Goal: Task Accomplishment & Management: Manage account settings

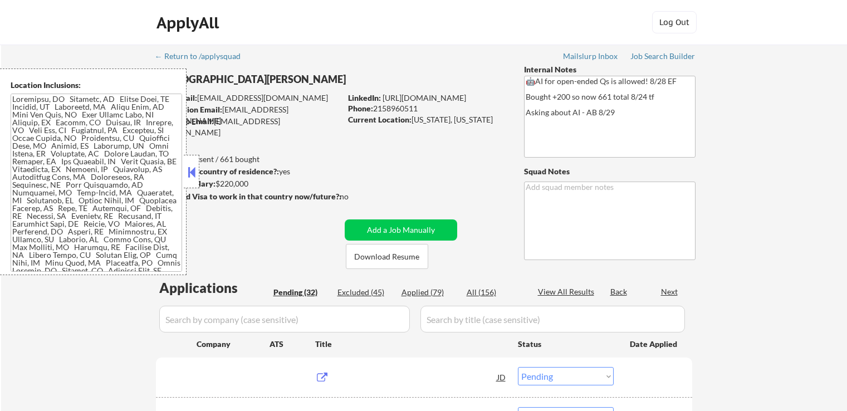
select select ""pending""
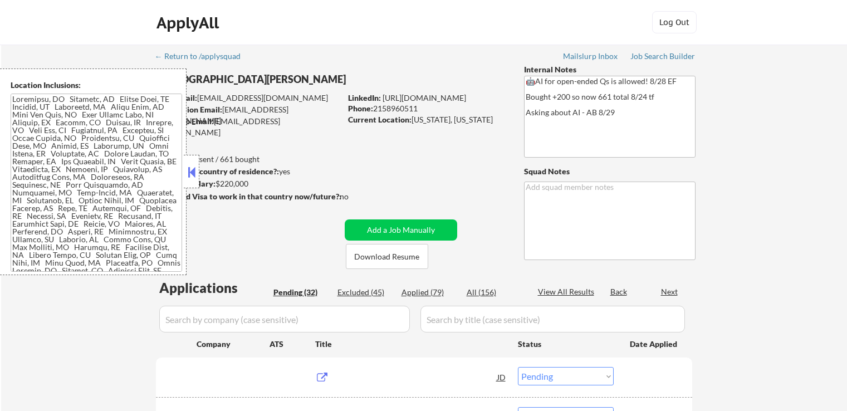
select select ""pending""
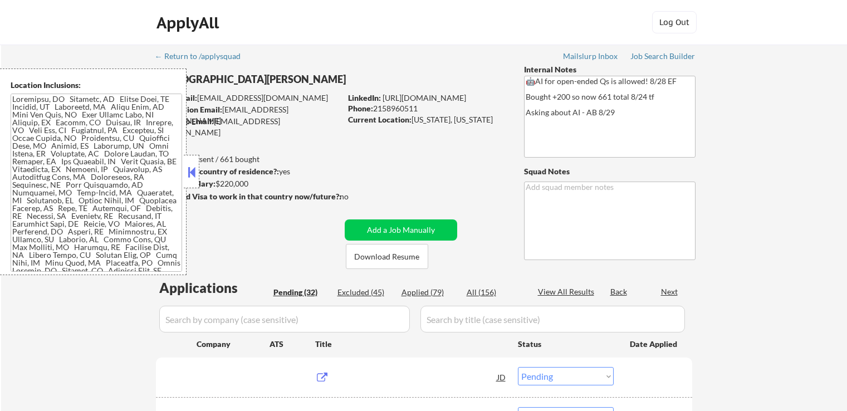
select select ""pending""
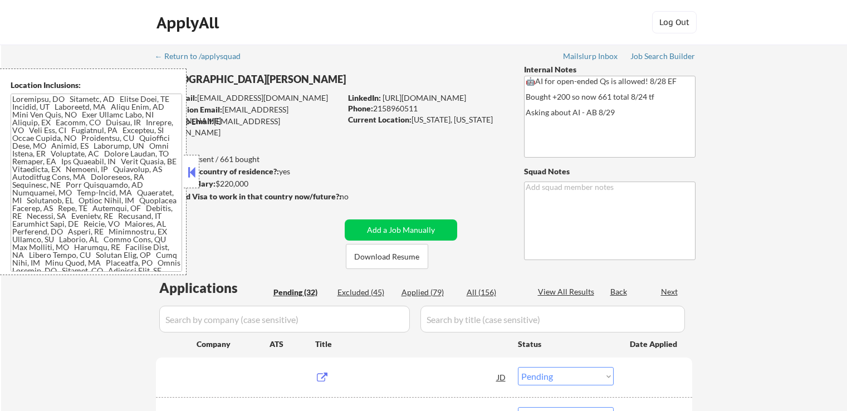
select select ""pending""
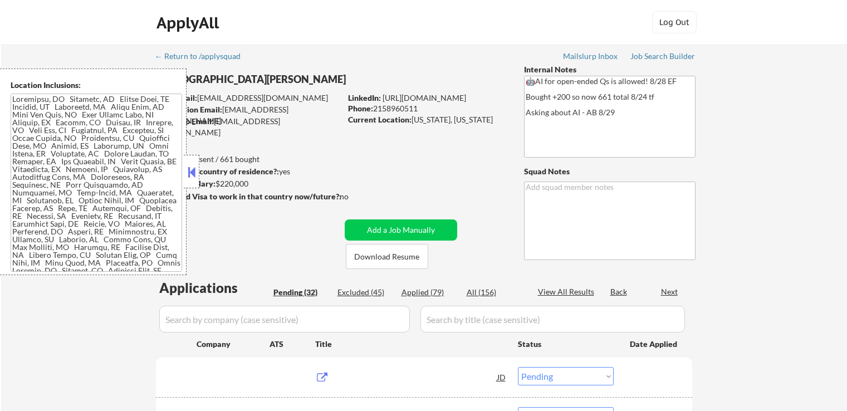
select select ""pending""
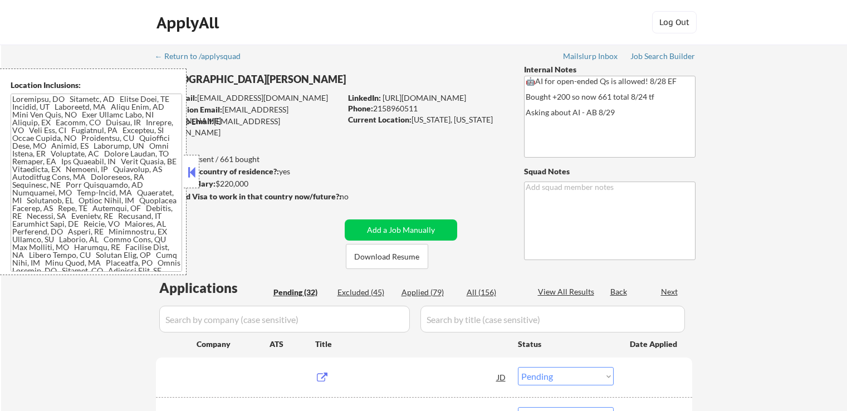
select select ""pending""
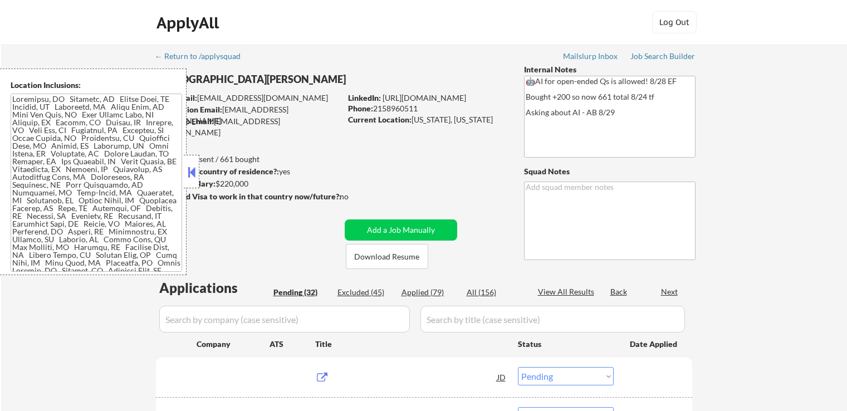
select select ""pending""
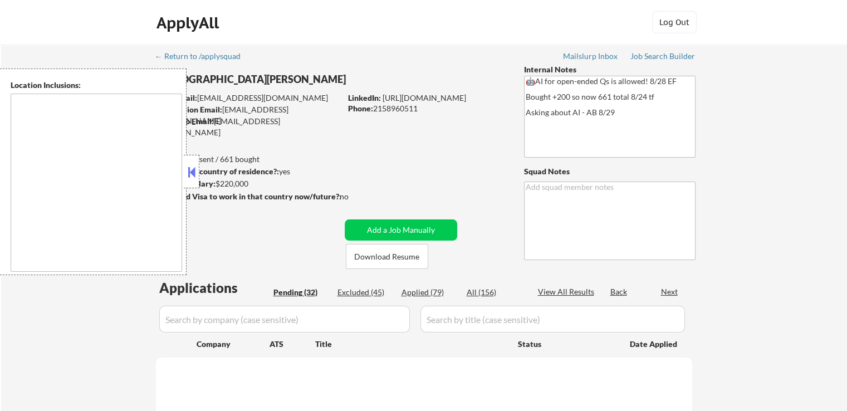
select select ""pending""
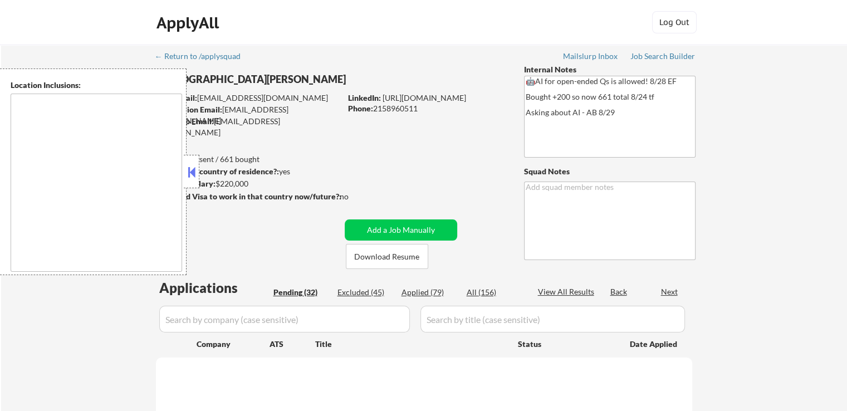
select select ""pending""
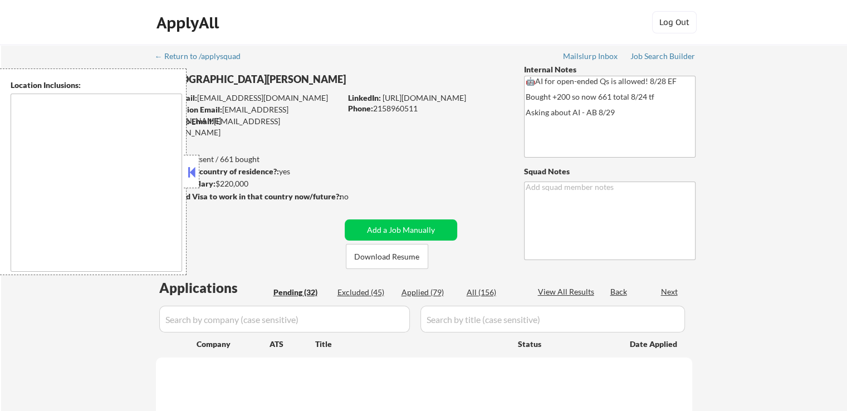
select select ""pending""
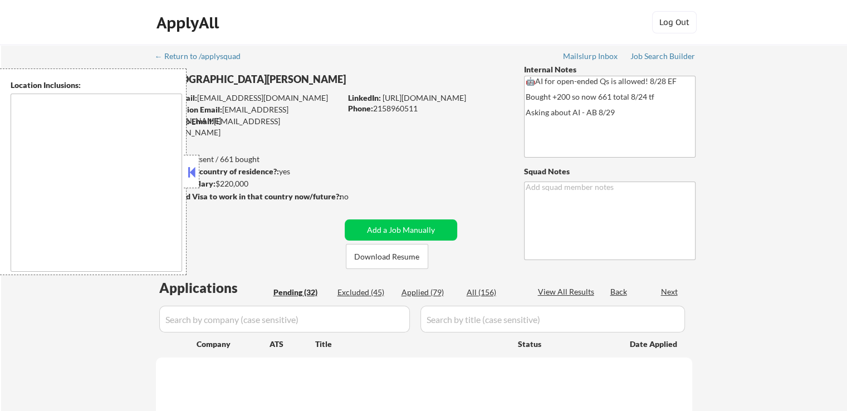
select select ""pending""
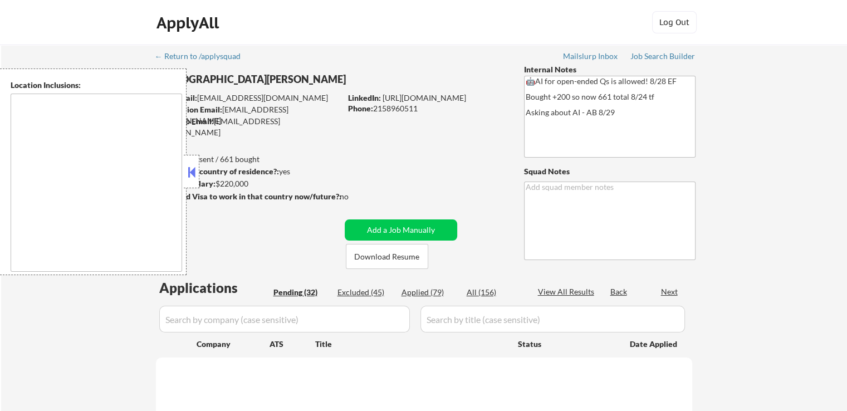
select select ""pending""
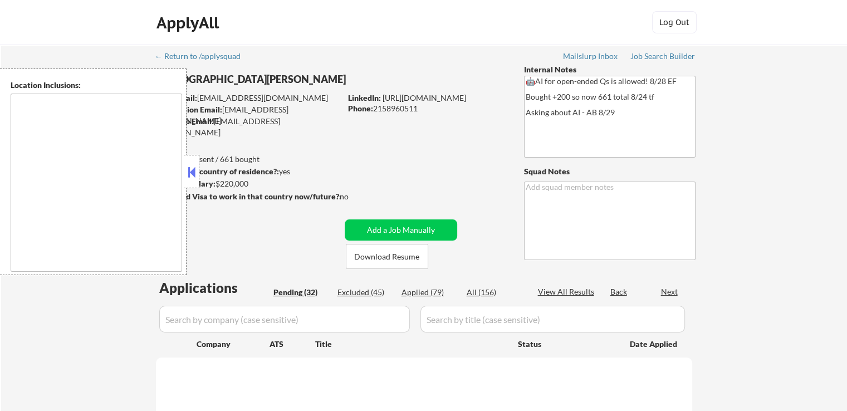
select select ""pending""
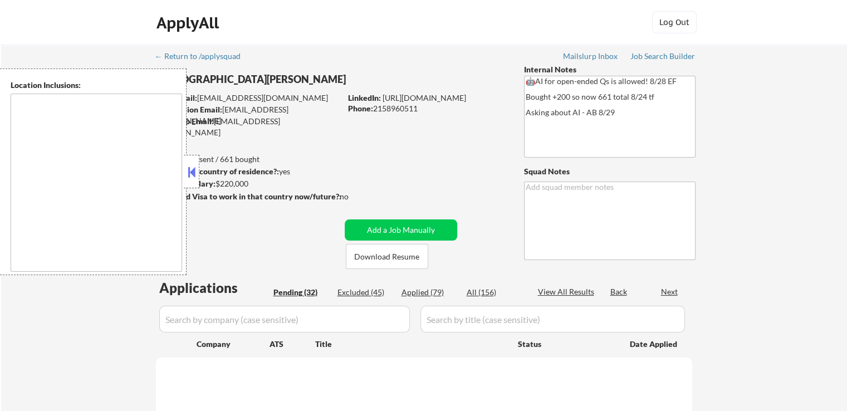
select select ""pending""
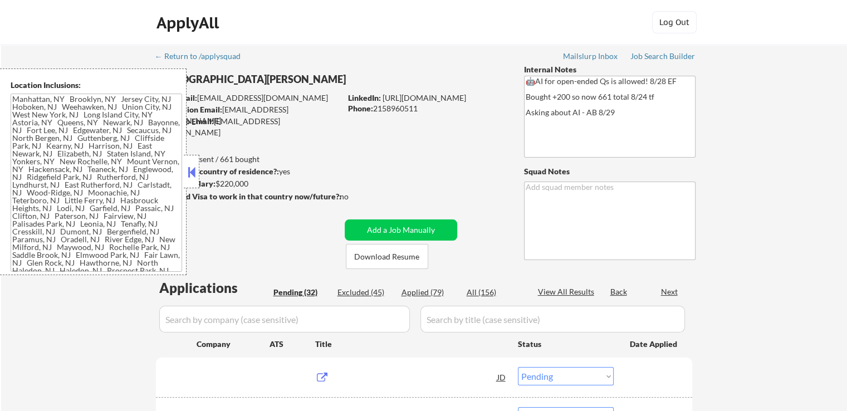
type textarea "[GEOGRAPHIC_DATA], [GEOGRAPHIC_DATA] [GEOGRAPHIC_DATA], [GEOGRAPHIC_DATA] [GEOG…"
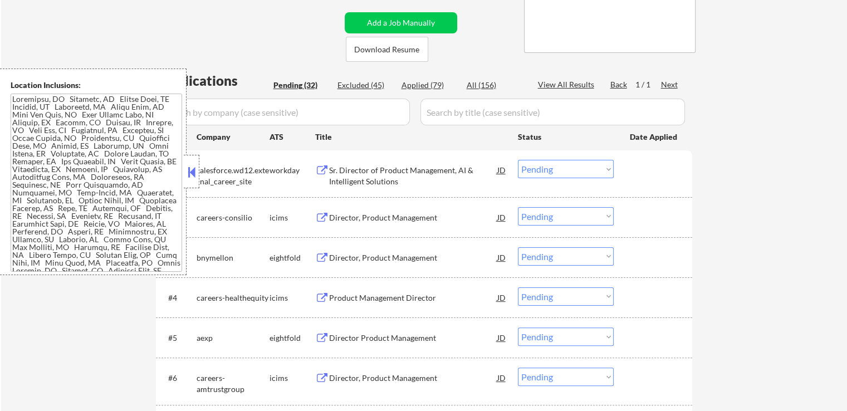
scroll to position [223, 0]
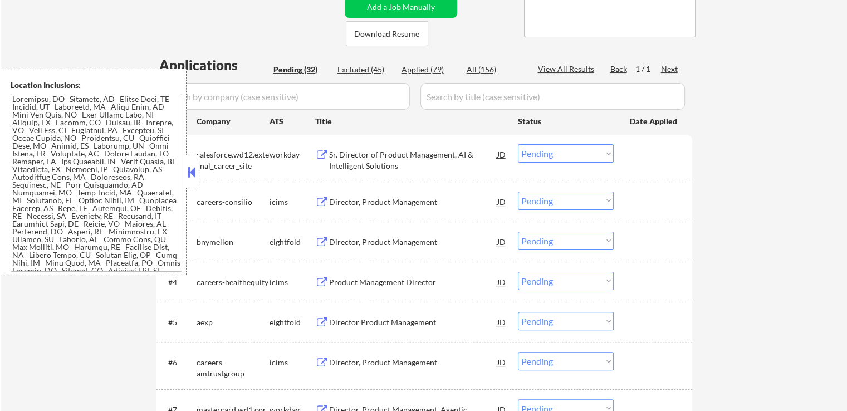
click at [323, 238] on button at bounding box center [322, 242] width 14 height 11
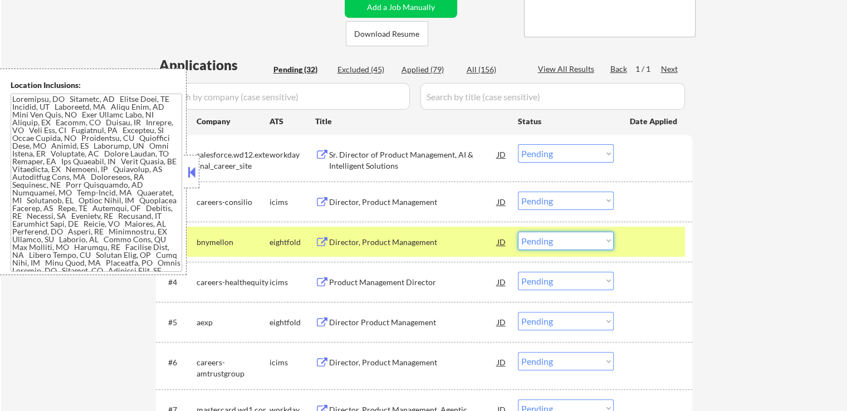
click at [563, 242] on select "Choose an option... Pending Applied Excluded (Questions) Excluded (Expired) Exc…" at bounding box center [566, 241] width 96 height 18
click at [518, 232] on select "Choose an option... Pending Applied Excluded (Questions) Excluded (Expired) Exc…" at bounding box center [566, 241] width 96 height 18
select select ""pending""
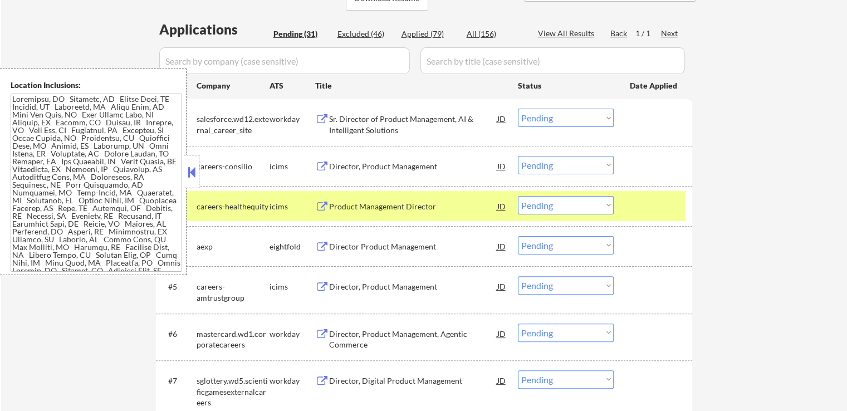
scroll to position [279, 0]
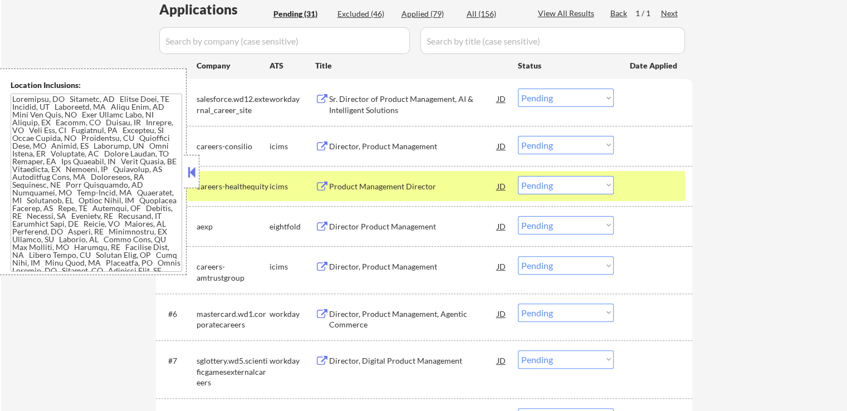
click at [319, 224] on button at bounding box center [322, 227] width 14 height 11
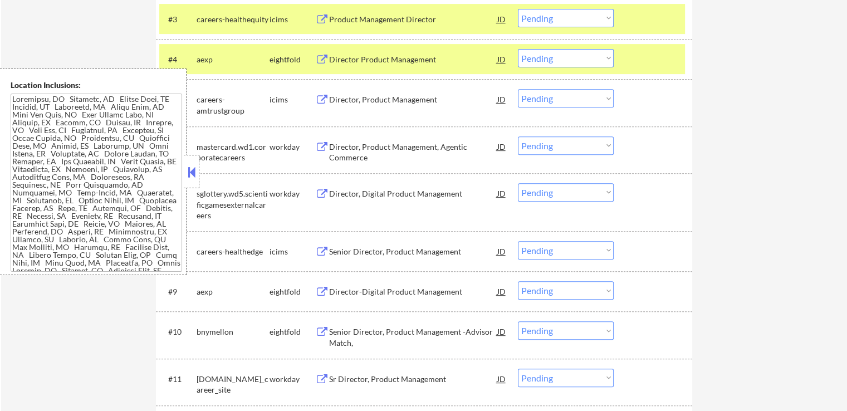
scroll to position [557, 0]
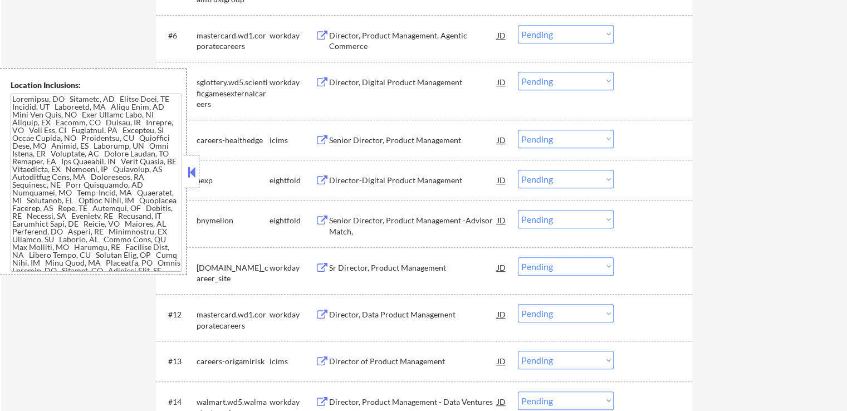
click at [323, 174] on div "Director-Digital Product Management JD" at bounding box center [411, 180] width 192 height 20
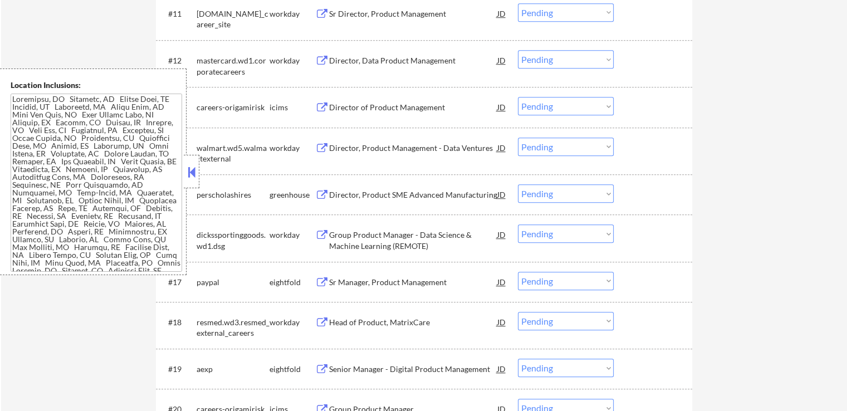
scroll to position [836, 0]
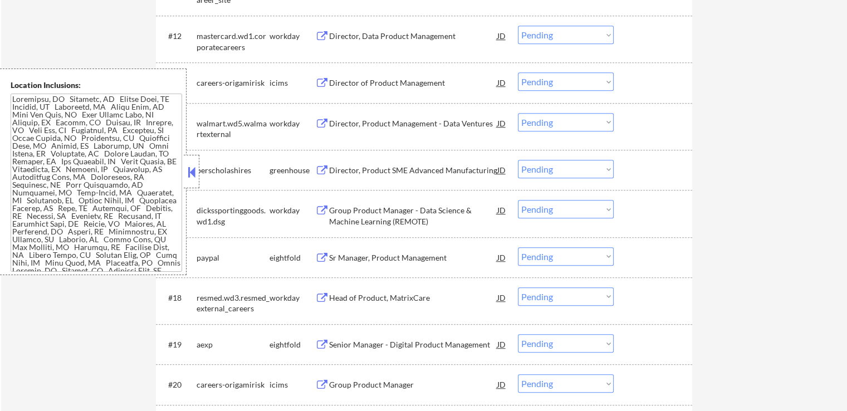
click at [315, 169] on button at bounding box center [322, 170] width 14 height 11
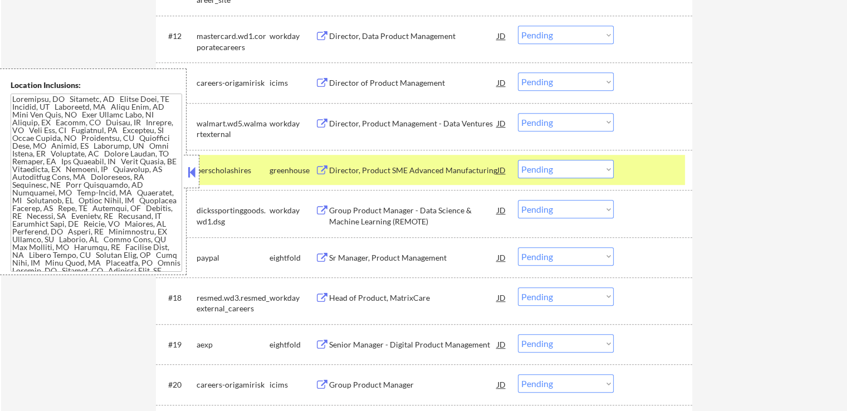
click at [554, 172] on select "Choose an option... Pending Applied Excluded (Questions) Excluded (Expired) Exc…" at bounding box center [566, 169] width 96 height 18
click at [518, 160] on select "Choose an option... Pending Applied Excluded (Questions) Excluded (Expired) Exc…" at bounding box center [566, 169] width 96 height 18
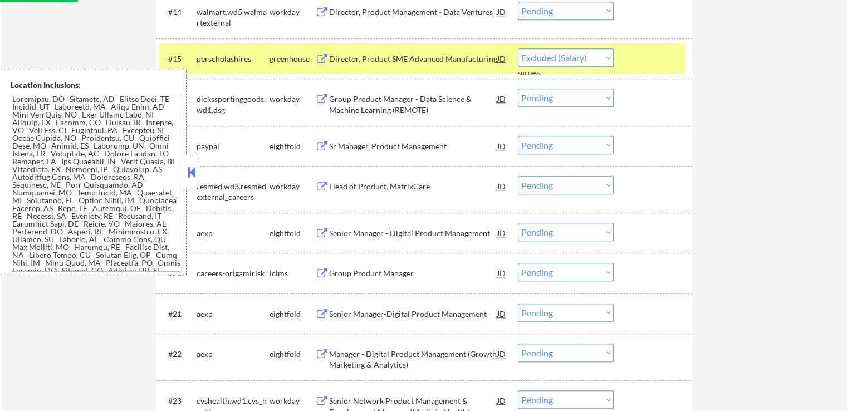
select select ""pending""
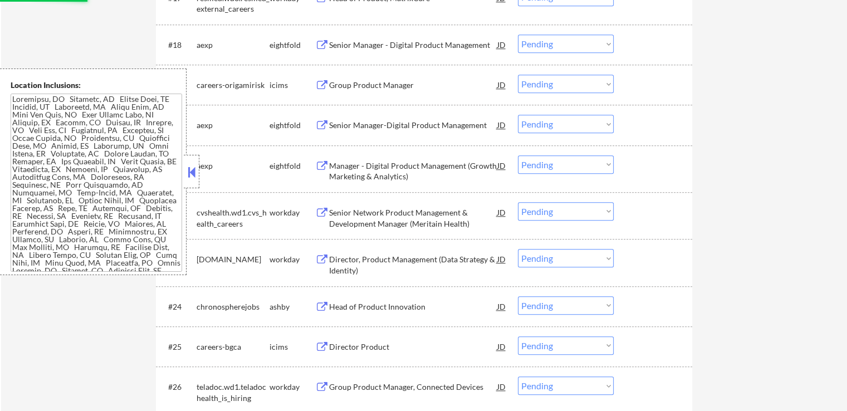
scroll to position [1114, 0]
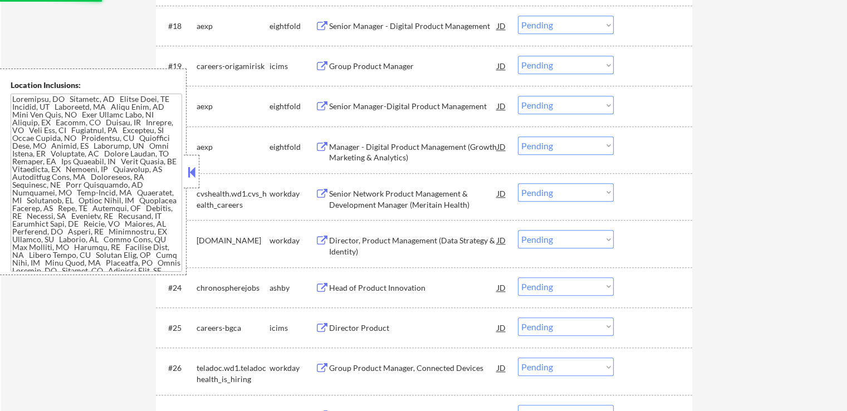
click at [323, 285] on button at bounding box center [322, 288] width 14 height 11
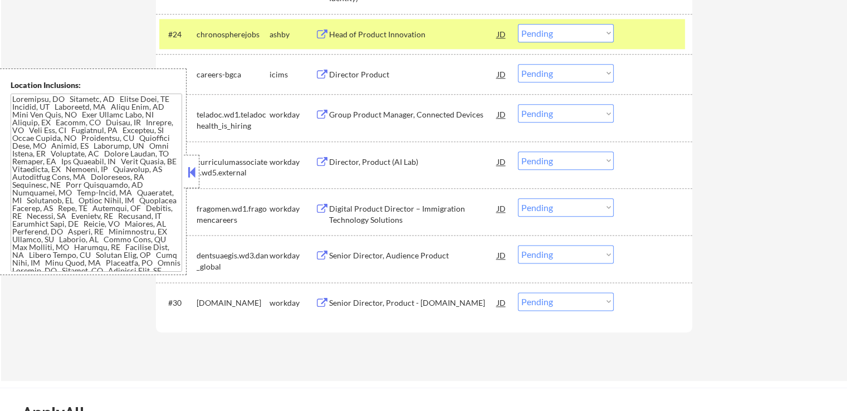
scroll to position [1393, 0]
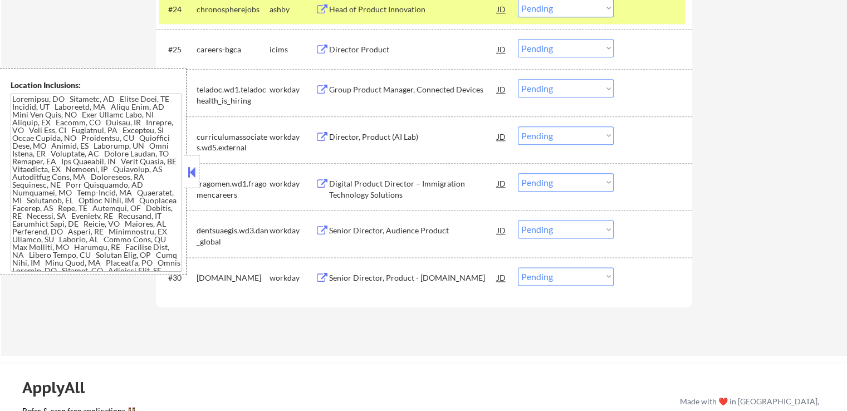
click at [323, 277] on button at bounding box center [322, 278] width 14 height 11
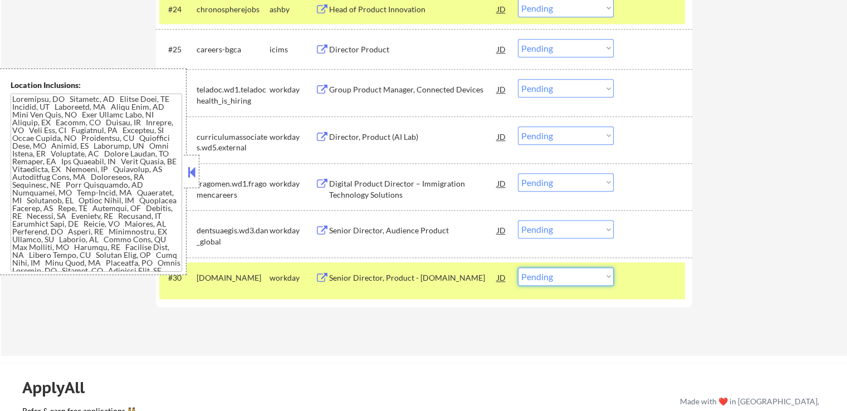
click at [548, 278] on select "Choose an option... Pending Applied Excluded (Questions) Excluded (Expired) Exc…" at bounding box center [566, 276] width 96 height 18
select select ""excluded__salary_""
click at [518, 267] on select "Choose an option... Pending Applied Excluded (Questions) Excluded (Expired) Exc…" at bounding box center [566, 276] width 96 height 18
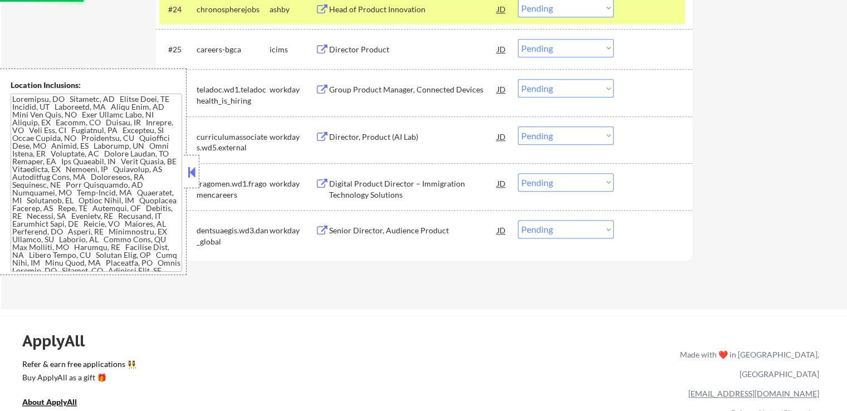
click at [324, 232] on button at bounding box center [322, 231] width 14 height 11
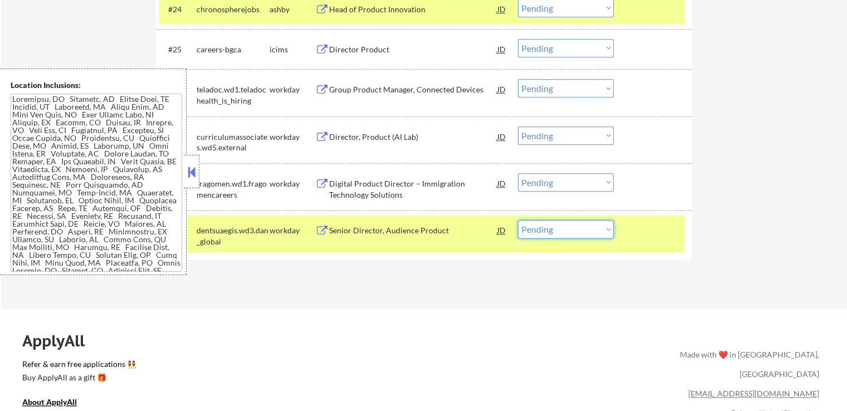
click at [557, 230] on select "Choose an option... Pending Applied Excluded (Questions) Excluded (Expired) Exc…" at bounding box center [566, 229] width 96 height 18
select select ""excluded__expired_""
click at [518, 220] on select "Choose an option... Pending Applied Excluded (Questions) Excluded (Expired) Exc…" at bounding box center [566, 229] width 96 height 18
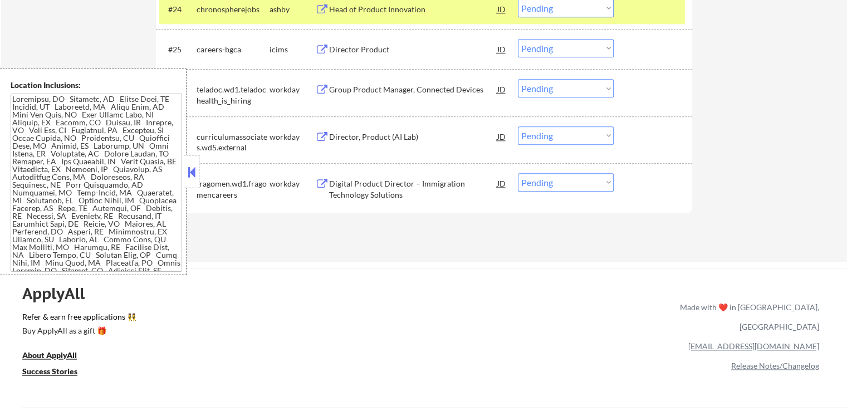
click at [322, 180] on button at bounding box center [322, 184] width 14 height 11
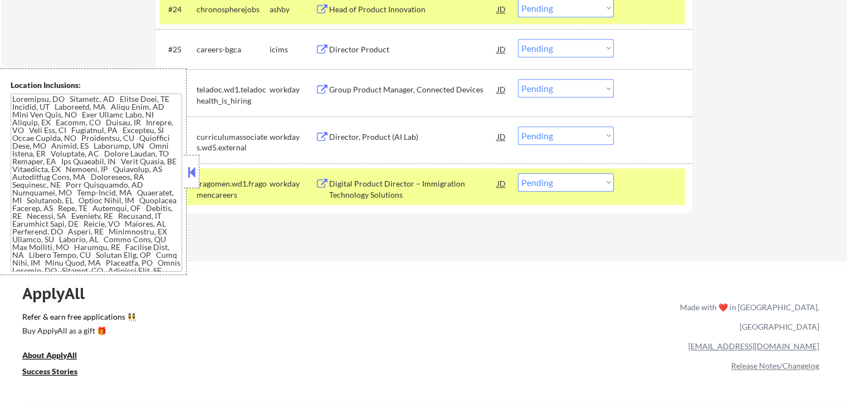
drag, startPoint x: 564, startPoint y: 186, endPoint x: 559, endPoint y: 196, distance: 11.7
click at [559, 196] on div "#28 fragomen.wd1.fragomencareers workday Digital Product Director – Immigration…" at bounding box center [422, 186] width 526 height 37
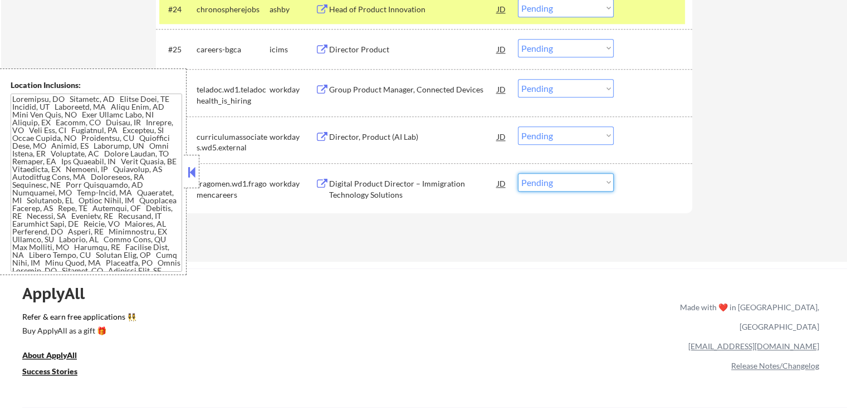
select select ""applied""
click at [518, 173] on select "Choose an option... Pending Applied Excluded (Questions) Excluded (Expired) Exc…" at bounding box center [566, 182] width 96 height 18
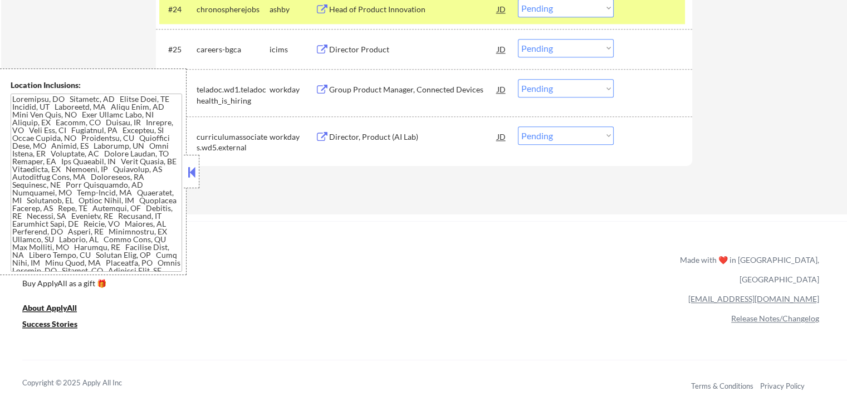
click at [321, 134] on button at bounding box center [322, 137] width 14 height 11
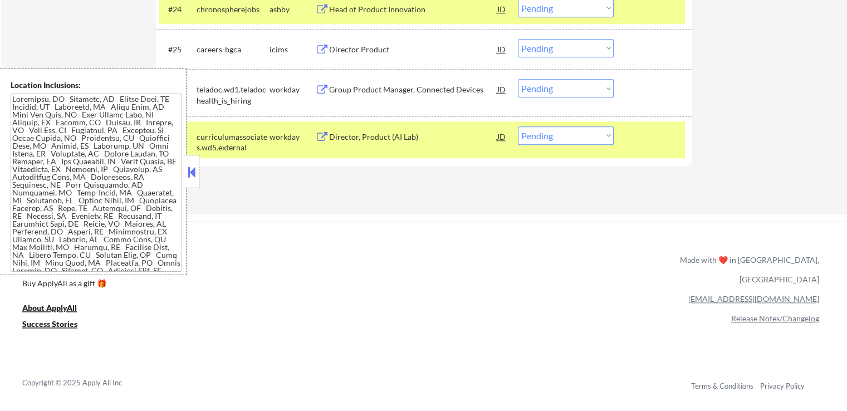
click at [563, 134] on select "Choose an option... Pending Applied Excluded (Questions) Excluded (Expired) Exc…" at bounding box center [566, 135] width 96 height 18
select select ""excluded__expired_""
click at [518, 126] on select "Choose an option... Pending Applied Excluded (Questions) Excluded (Expired) Exc…" at bounding box center [566, 135] width 96 height 18
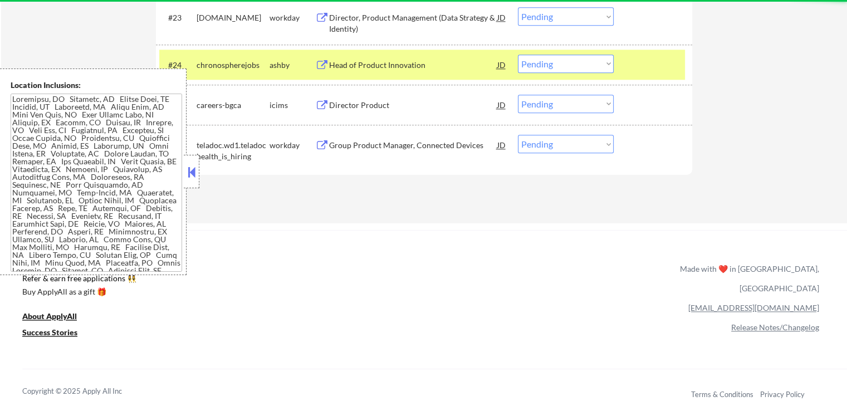
scroll to position [1281, 0]
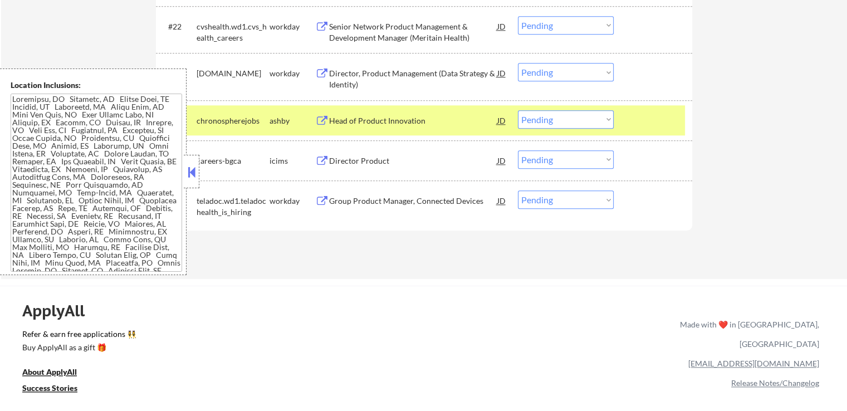
click at [323, 195] on div "Group Product Manager, Connected Devices JD" at bounding box center [411, 201] width 192 height 20
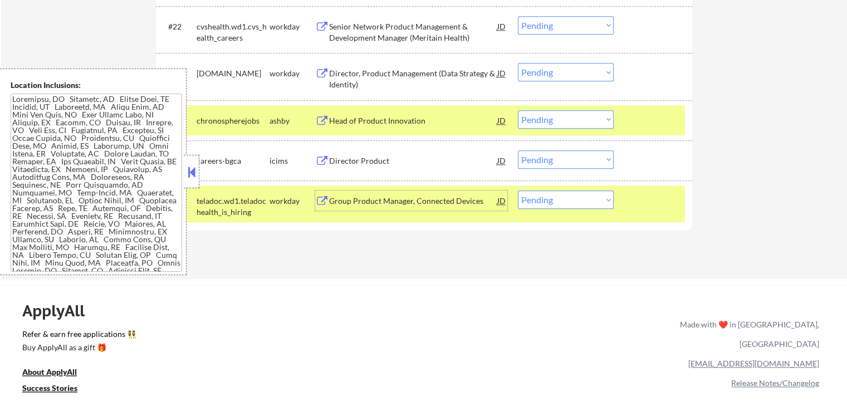
click at [569, 206] on select "Choose an option... Pending Applied Excluded (Questions) Excluded (Expired) Exc…" at bounding box center [566, 200] width 96 height 18
select select ""excluded__salary_""
click at [518, 191] on select "Choose an option... Pending Applied Excluded (Questions) Excluded (Expired) Exc…" at bounding box center [566, 200] width 96 height 18
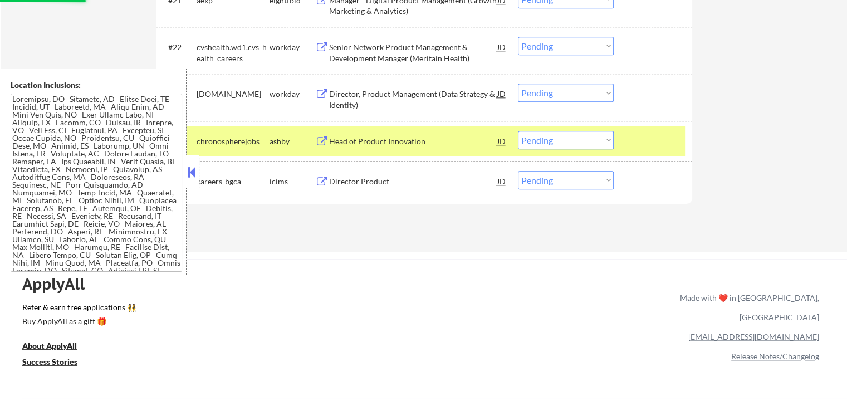
scroll to position [1226, 0]
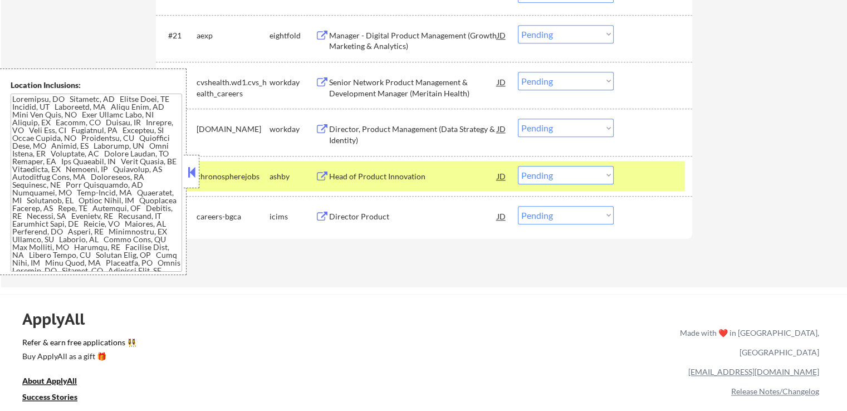
click at [324, 130] on button at bounding box center [322, 129] width 14 height 11
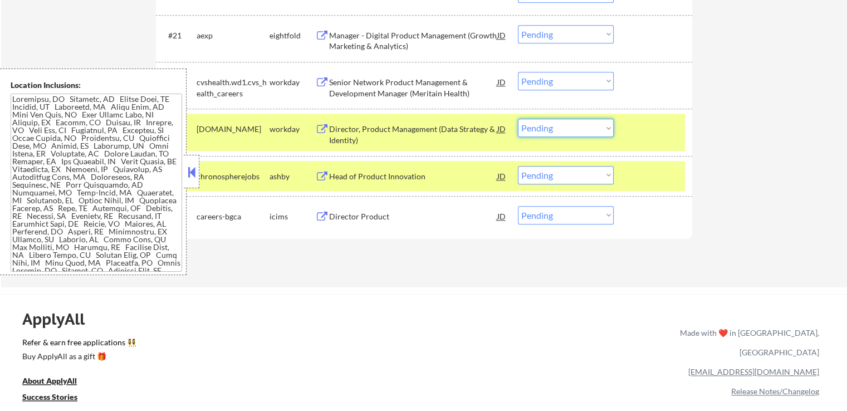
click at [552, 128] on select "Choose an option... Pending Applied Excluded (Questions) Excluded (Expired) Exc…" at bounding box center [566, 128] width 96 height 18
click at [518, 119] on select "Choose an option... Pending Applied Excluded (Questions) Excluded (Expired) Exc…" at bounding box center [566, 128] width 96 height 18
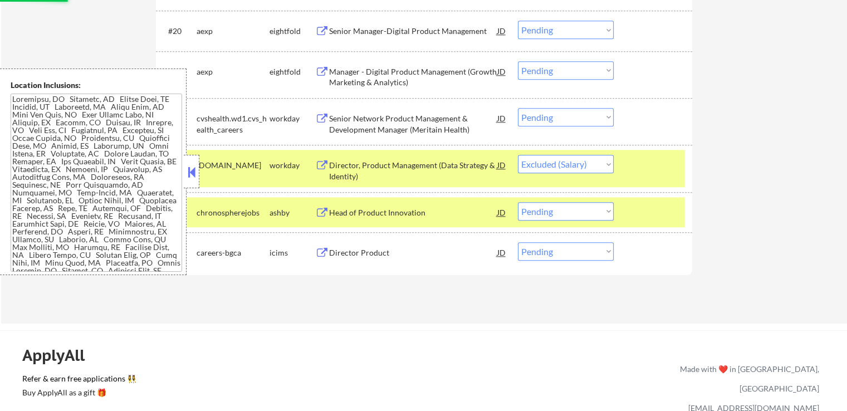
scroll to position [1170, 0]
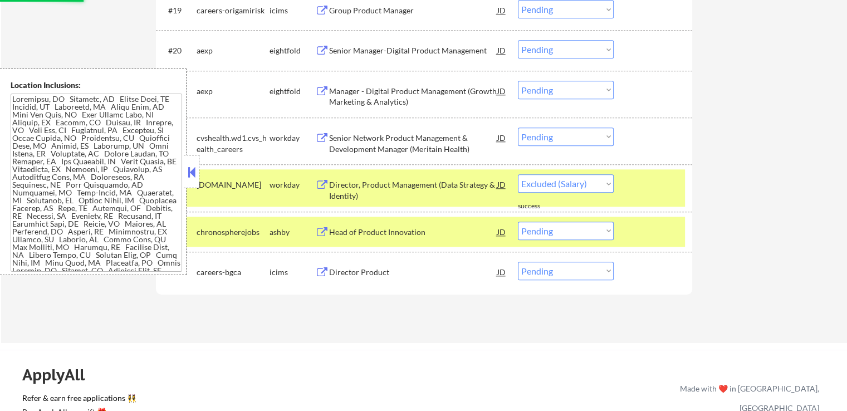
select select ""pending""
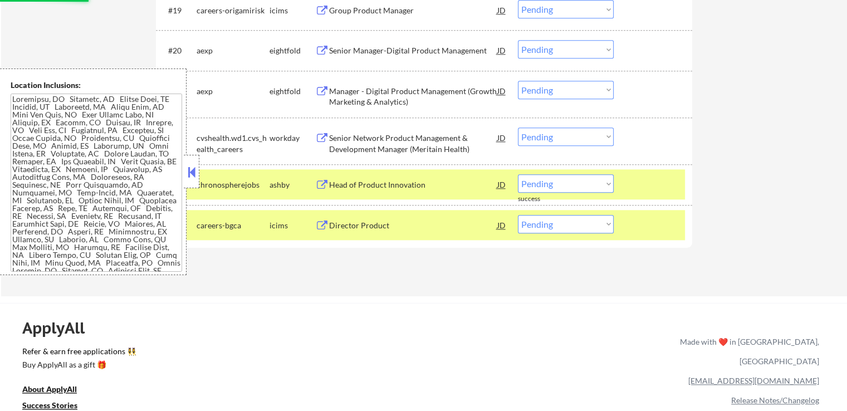
click at [323, 134] on button at bounding box center [322, 138] width 14 height 11
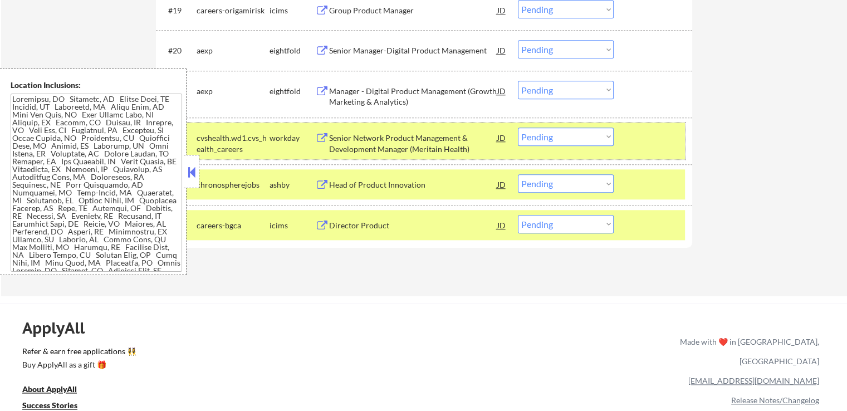
drag, startPoint x: 586, startPoint y: 127, endPoint x: 578, endPoint y: 134, distance: 10.2
click at [584, 128] on div "#22 cvshealth.wd1.cvs_health_careers workday Senior Network Product Management …" at bounding box center [422, 141] width 526 height 37
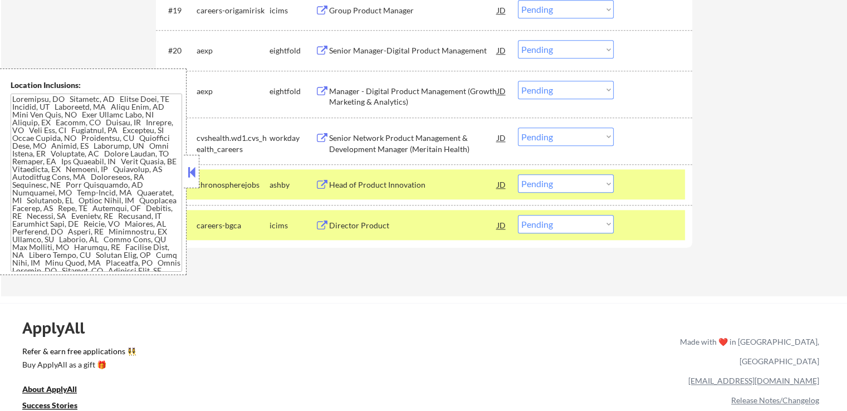
click at [574, 137] on select "Choose an option... Pending Applied Excluded (Questions) Excluded (Expired) Exc…" at bounding box center [566, 137] width 96 height 18
click at [518, 128] on select "Choose an option... Pending Applied Excluded (Questions) Excluded (Expired) Exc…" at bounding box center [566, 137] width 96 height 18
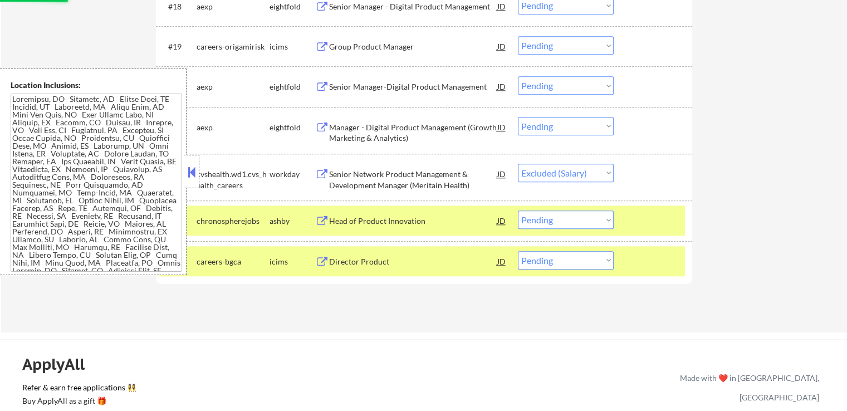
scroll to position [1114, 0]
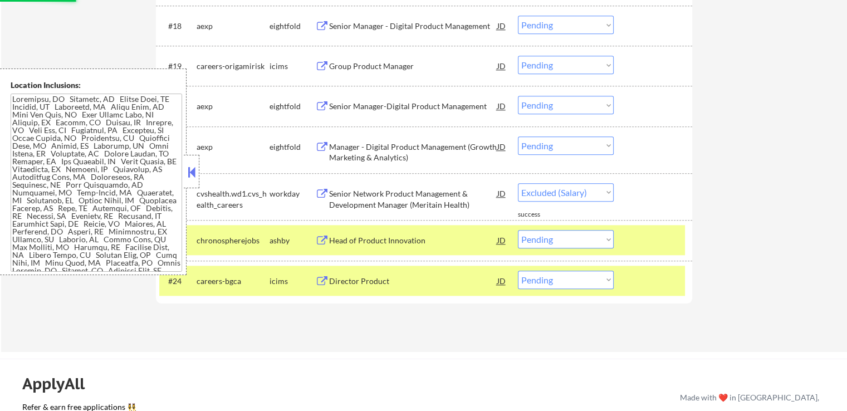
select select ""pending""
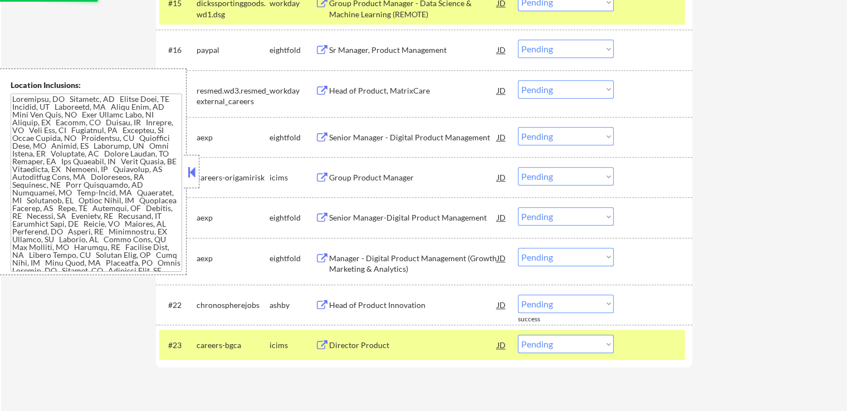
scroll to position [947, 0]
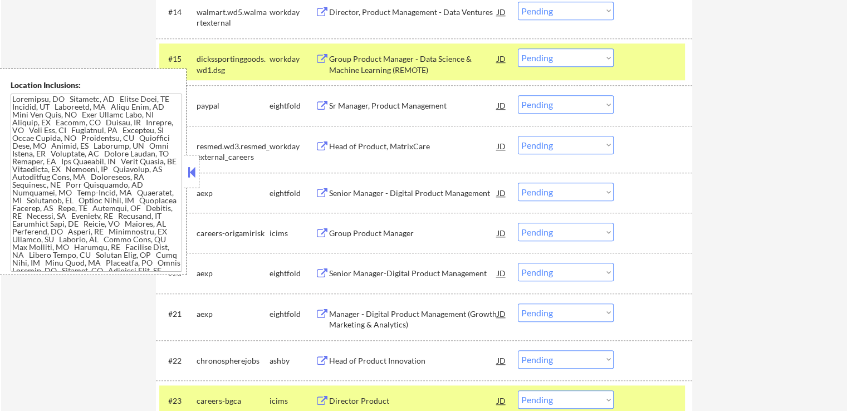
click at [324, 143] on button at bounding box center [322, 147] width 14 height 11
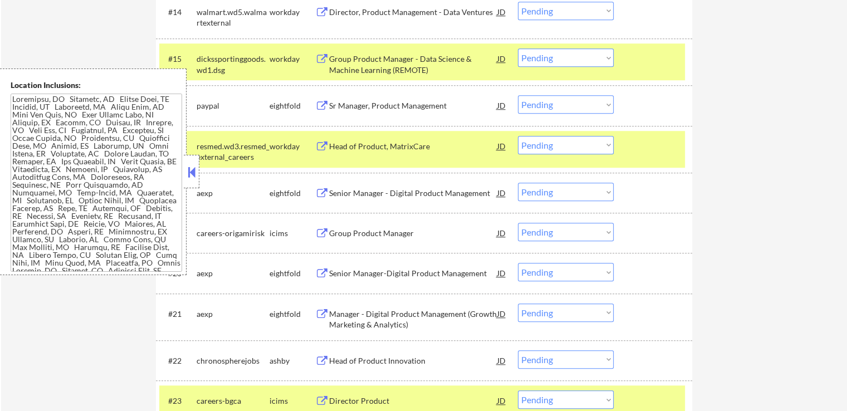
drag, startPoint x: 586, startPoint y: 147, endPoint x: 586, endPoint y: 153, distance: 6.7
click at [586, 147] on select "Choose an option... Pending Applied Excluded (Questions) Excluded (Expired) Exc…" at bounding box center [566, 145] width 96 height 18
click at [518, 136] on select "Choose an option... Pending Applied Excluded (Questions) Excluded (Expired) Exc…" at bounding box center [566, 145] width 96 height 18
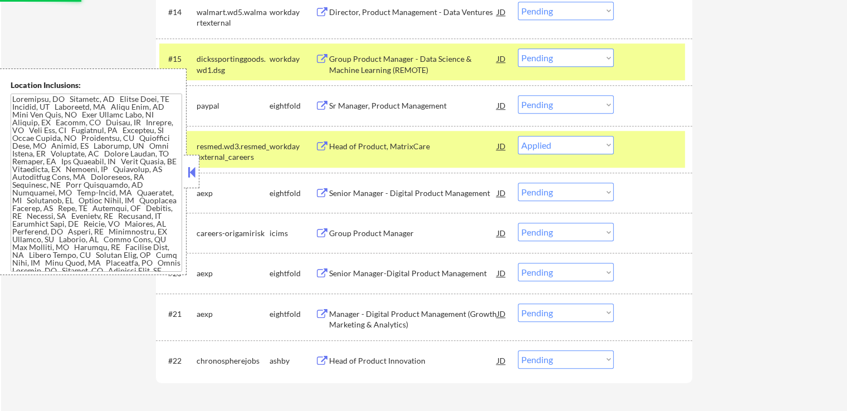
select select ""pending""
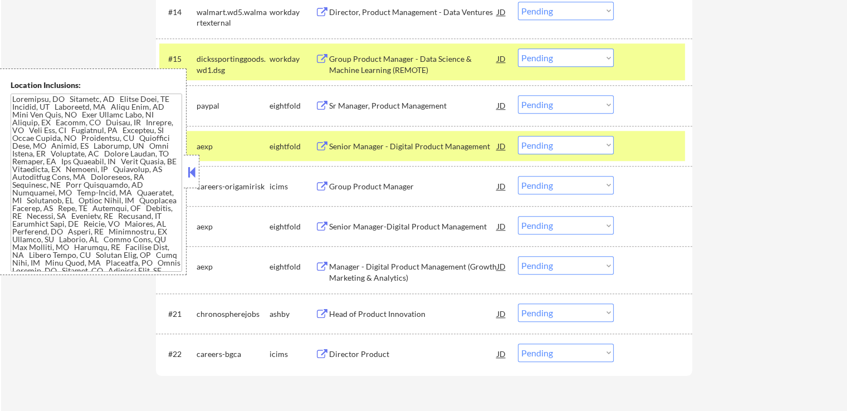
scroll to position [891, 0]
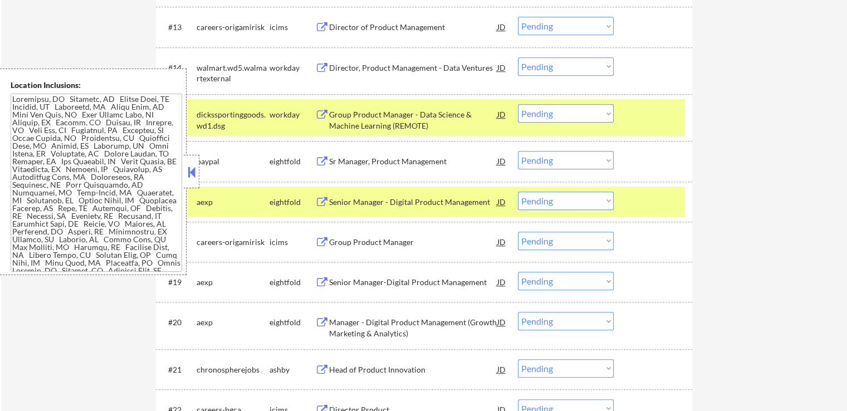
click at [324, 111] on button at bounding box center [322, 115] width 14 height 11
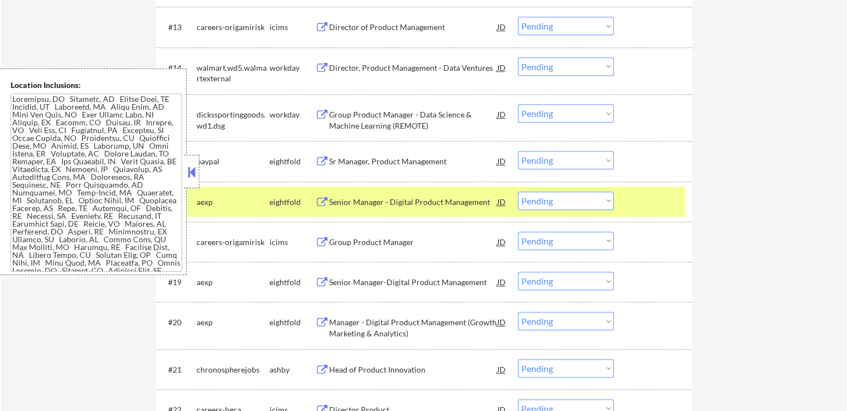
click at [540, 108] on select "Choose an option... Pending Applied Excluded (Questions) Excluded (Expired) Exc…" at bounding box center [566, 113] width 96 height 18
click at [518, 104] on select "Choose an option... Pending Applied Excluded (Questions) Excluded (Expired) Exc…" at bounding box center [566, 113] width 96 height 18
select select ""pending""
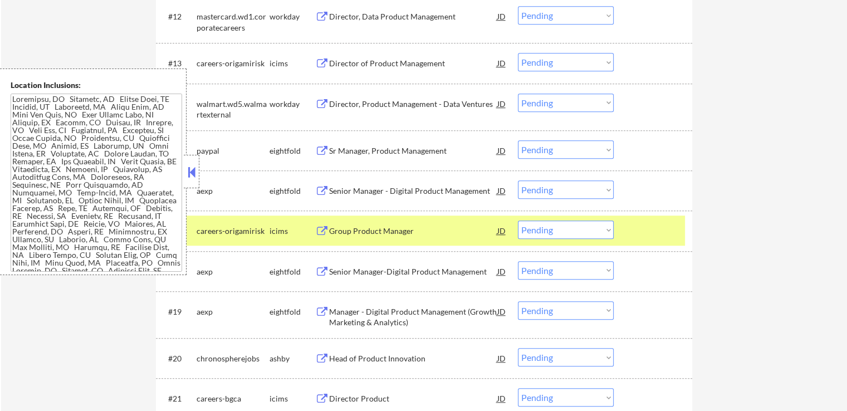
scroll to position [836, 0]
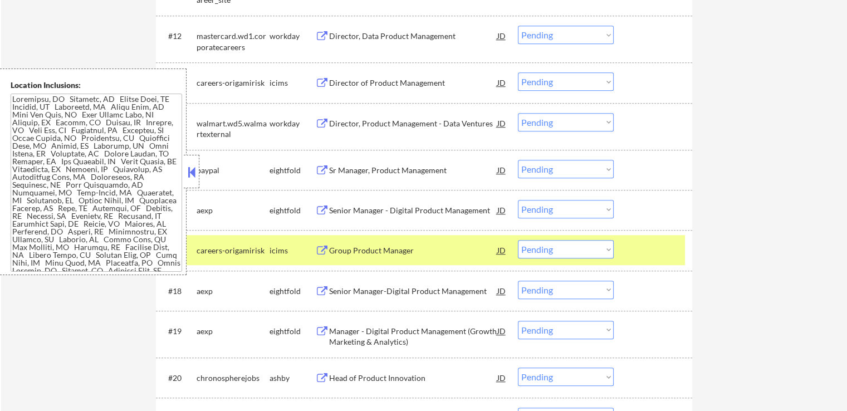
click at [320, 122] on button at bounding box center [322, 124] width 14 height 11
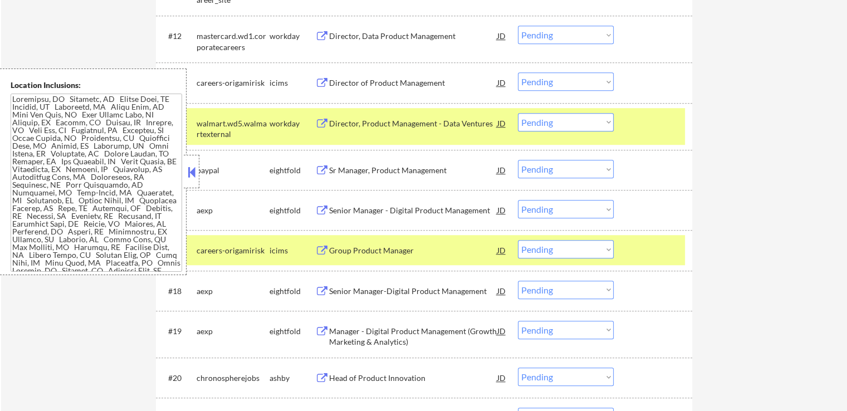
drag, startPoint x: 560, startPoint y: 116, endPoint x: 560, endPoint y: 127, distance: 10.6
click at [560, 116] on select "Choose an option... Pending Applied Excluded (Questions) Excluded (Expired) Exc…" at bounding box center [566, 122] width 96 height 18
click at [518, 113] on select "Choose an option... Pending Applied Excluded (Questions) Excluded (Expired) Exc…" at bounding box center [566, 122] width 96 height 18
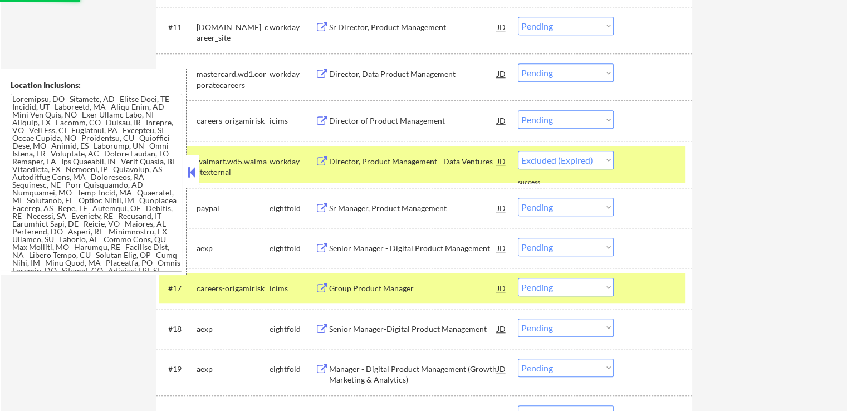
scroll to position [780, 0]
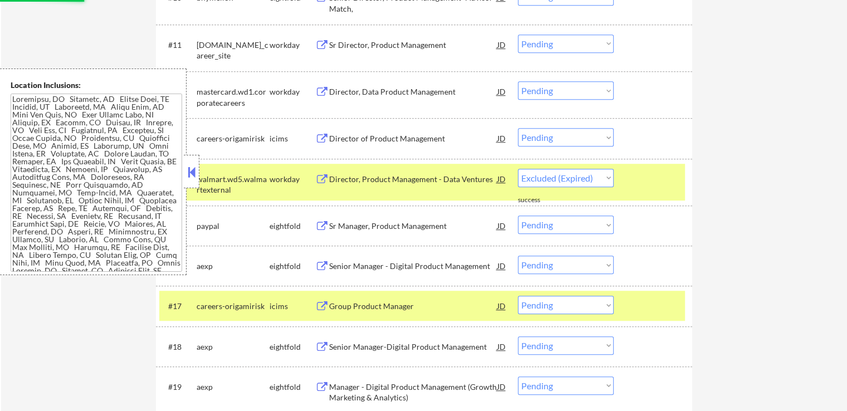
select select ""pending""
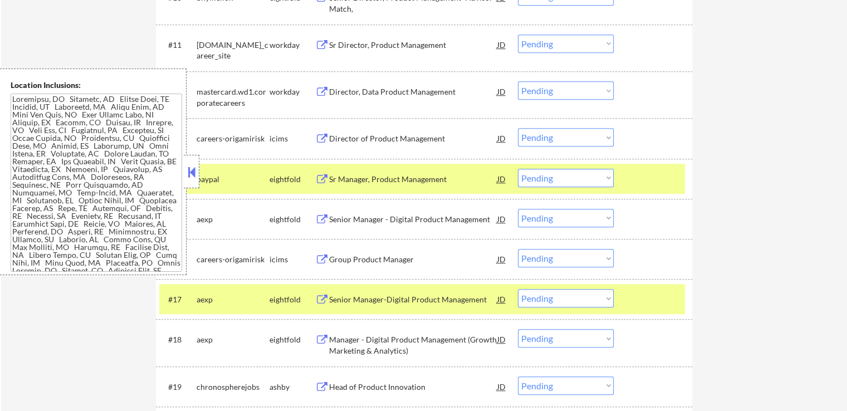
click at [324, 90] on button at bounding box center [322, 92] width 14 height 11
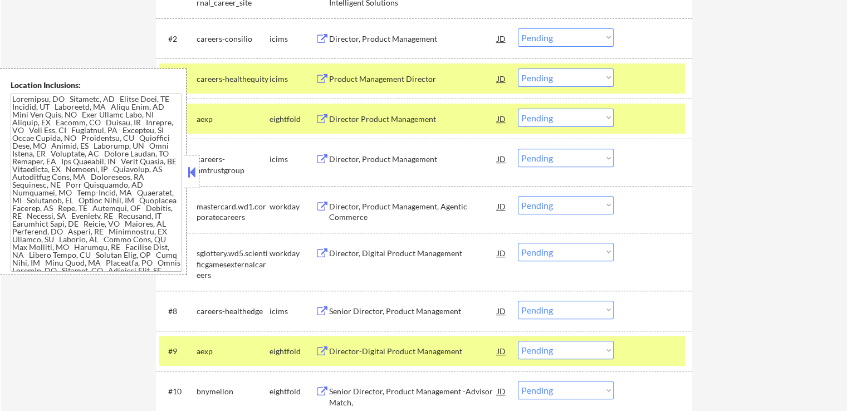
scroll to position [666, 0]
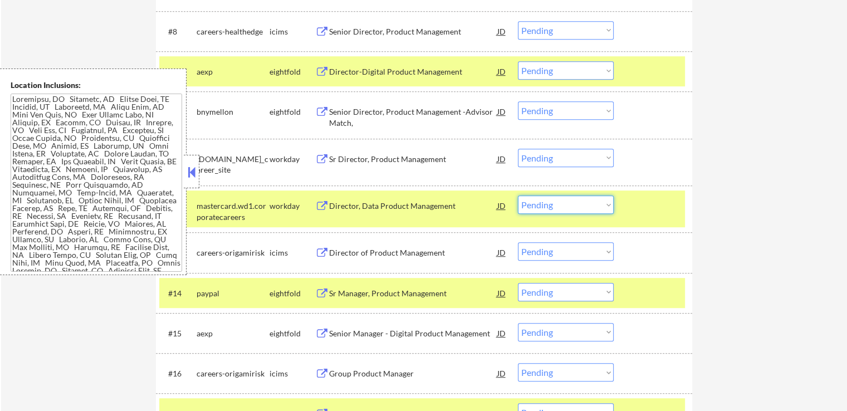
click at [561, 205] on select "Choose an option... Pending Applied Excluded (Questions) Excluded (Expired) Exc…" at bounding box center [566, 205] width 96 height 18
click at [518, 196] on select "Choose an option... Pending Applied Excluded (Questions) Excluded (Expired) Exc…" at bounding box center [566, 205] width 96 height 18
select select ""pending""
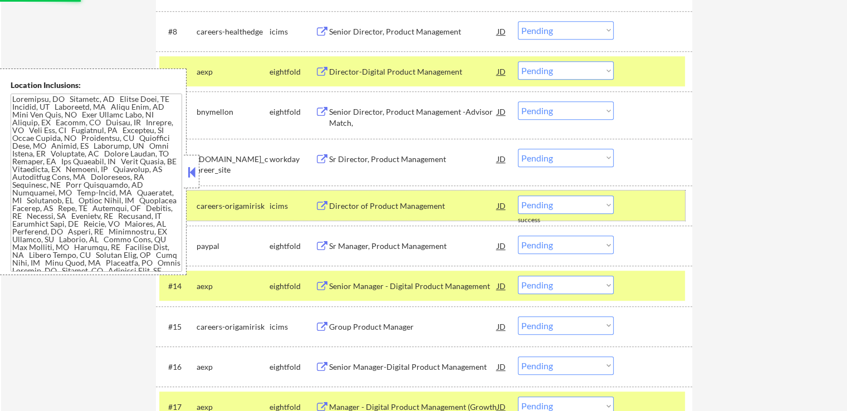
click at [325, 161] on button at bounding box center [322, 159] width 14 height 11
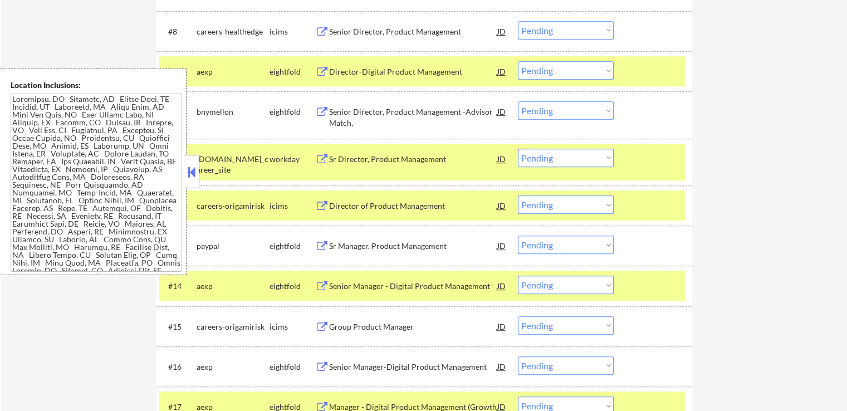
click at [557, 157] on select "Choose an option... Pending Applied Excluded (Questions) Excluded (Expired) Exc…" at bounding box center [566, 158] width 96 height 18
click at [518, 149] on select "Choose an option... Pending Applied Excluded (Questions) Excluded (Expired) Exc…" at bounding box center [566, 158] width 96 height 18
select select ""pending""
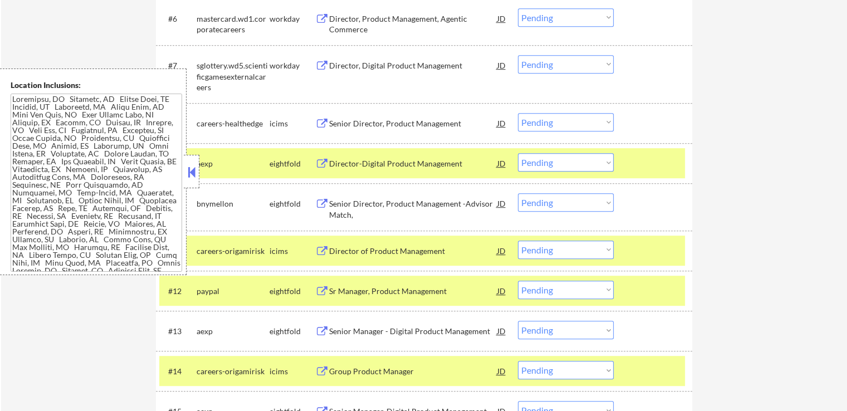
scroll to position [554, 0]
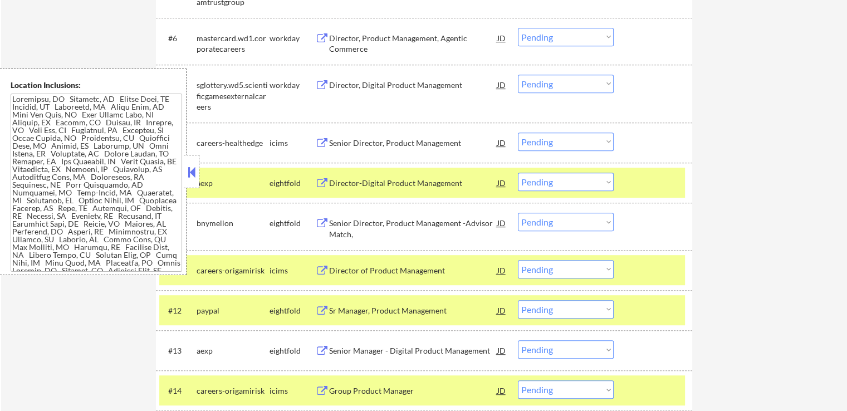
click at [324, 86] on button at bounding box center [322, 85] width 14 height 11
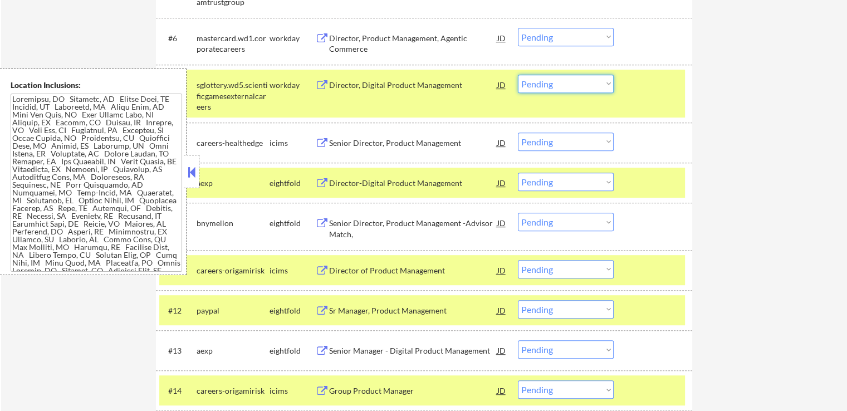
click at [558, 85] on select "Choose an option... Pending Applied Excluded (Questions) Excluded (Expired) Exc…" at bounding box center [566, 84] width 96 height 18
click at [518, 75] on select "Choose an option... Pending Applied Excluded (Questions) Excluded (Expired) Exc…" at bounding box center [566, 84] width 96 height 18
select select ""pending""
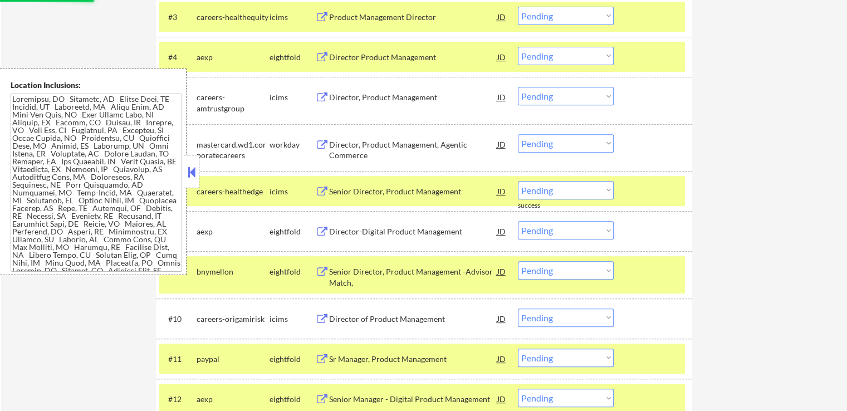
scroll to position [443, 0]
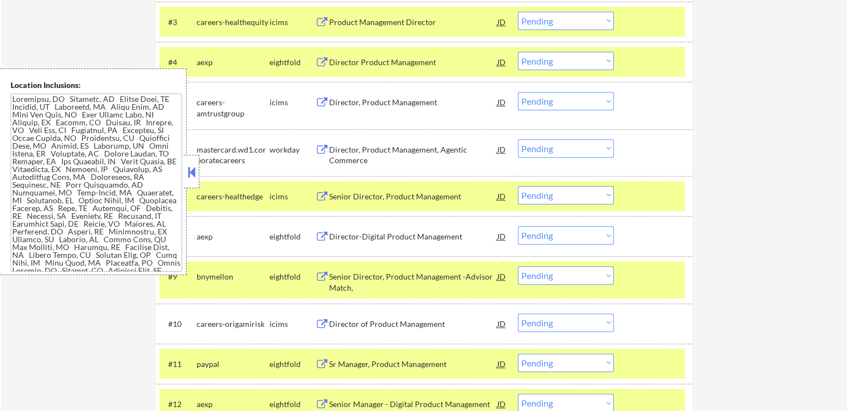
click at [319, 147] on button at bounding box center [322, 150] width 14 height 11
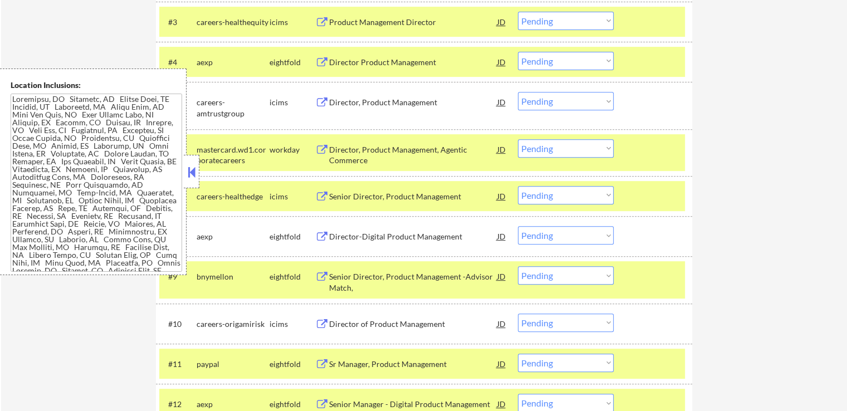
click at [556, 149] on select "Choose an option... Pending Applied Excluded (Questions) Excluded (Expired) Exc…" at bounding box center [566, 148] width 96 height 18
click at [518, 139] on select "Choose an option... Pending Applied Excluded (Questions) Excluded (Expired) Exc…" at bounding box center [566, 148] width 96 height 18
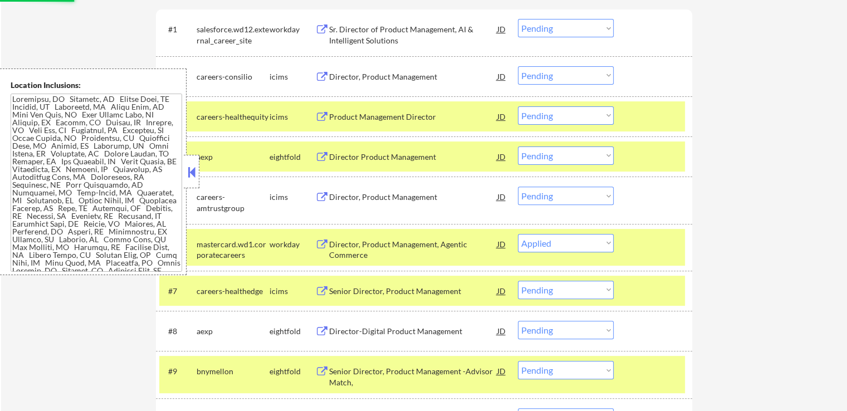
scroll to position [331, 0]
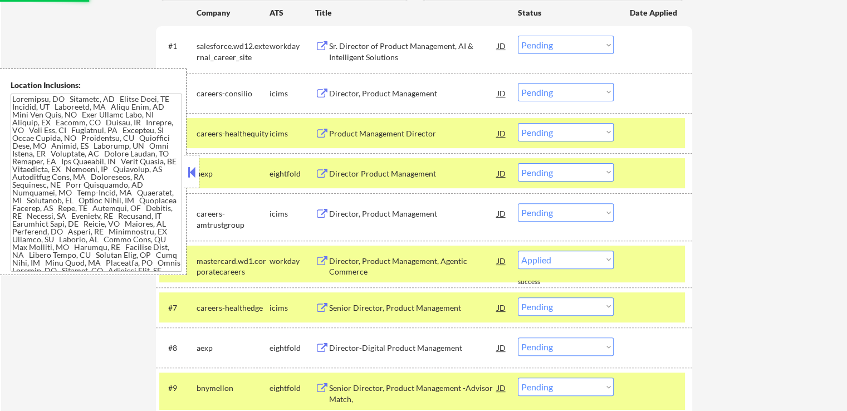
select select ""pending""
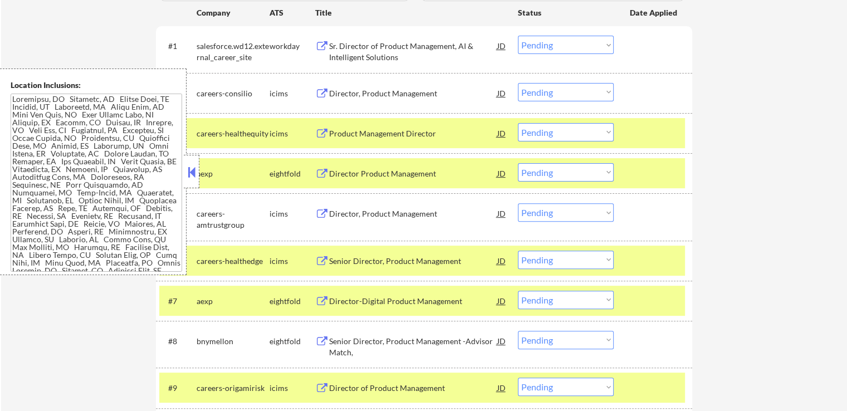
click at [316, 45] on button at bounding box center [322, 46] width 14 height 11
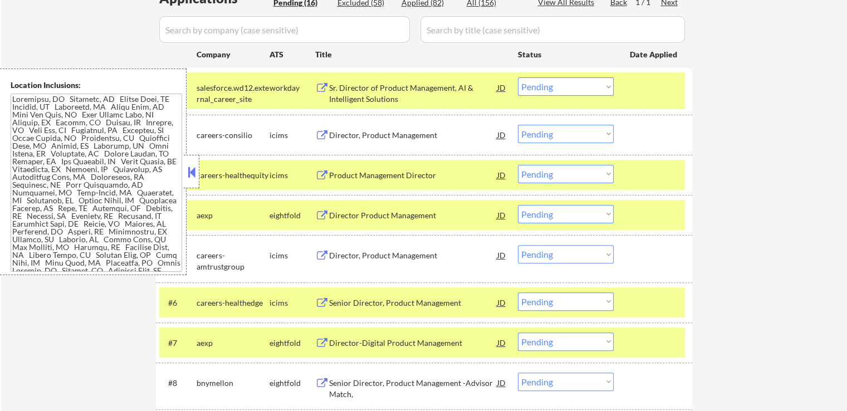
scroll to position [220, 0]
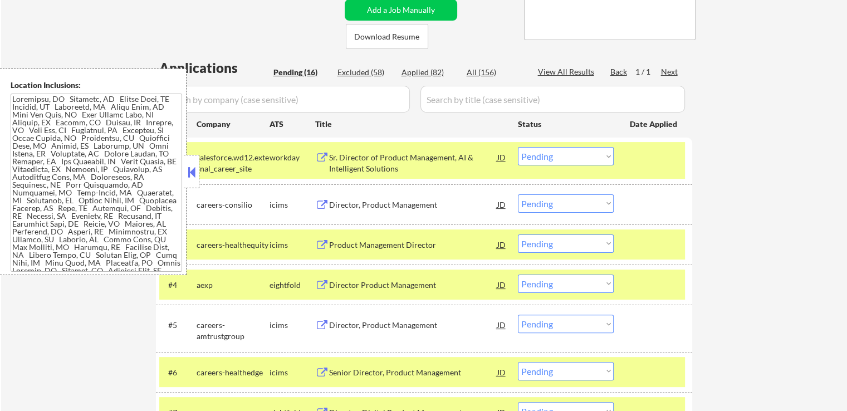
click at [716, 165] on div "← Return to /applysquad Mailslurp Inbox Job Search Builder Christian Pilling Us…" at bounding box center [424, 341] width 846 height 1033
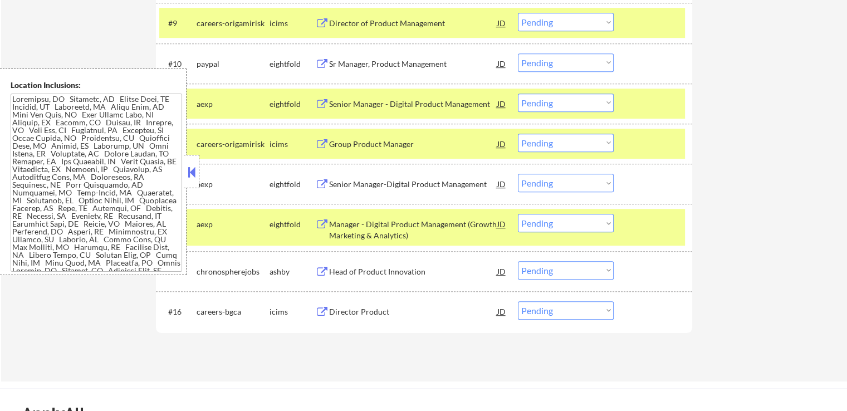
scroll to position [721, 0]
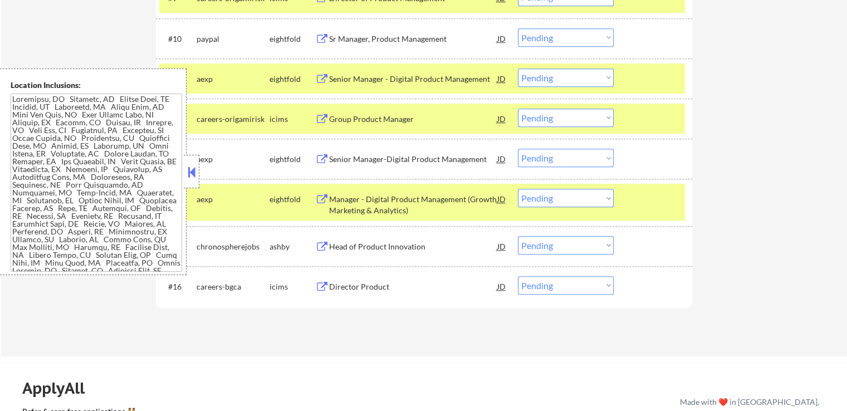
click at [323, 285] on button at bounding box center [322, 287] width 14 height 11
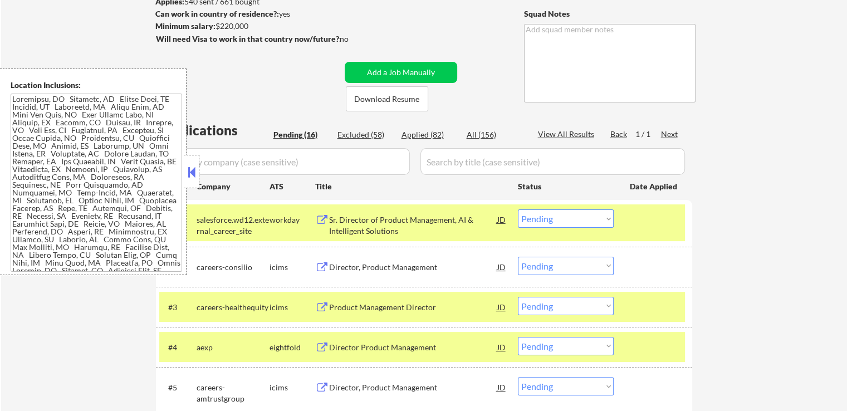
scroll to position [223, 0]
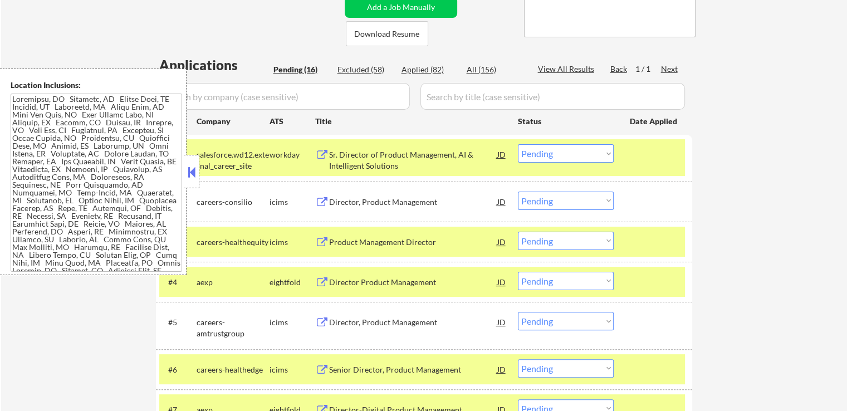
click at [322, 198] on button at bounding box center [322, 202] width 14 height 11
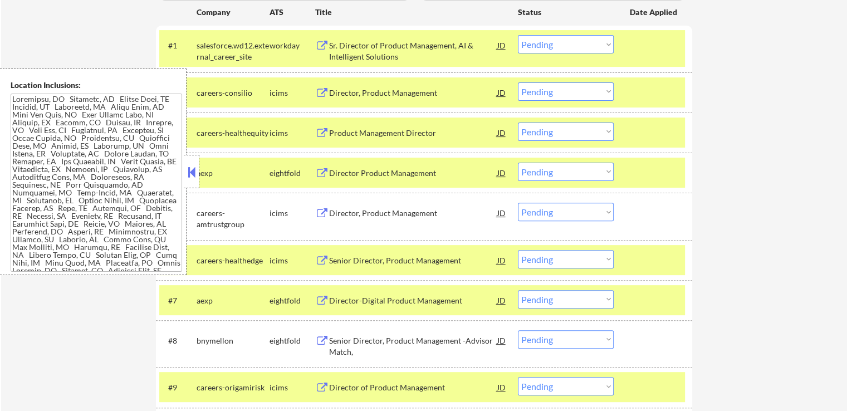
scroll to position [334, 0]
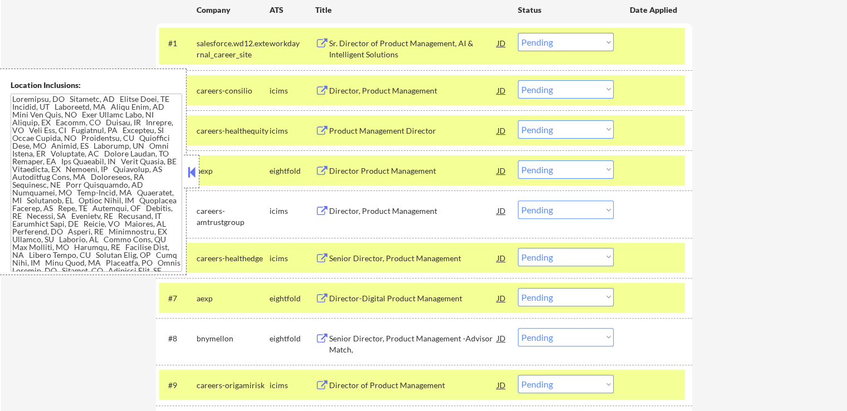
click at [318, 208] on button at bounding box center [322, 211] width 14 height 11
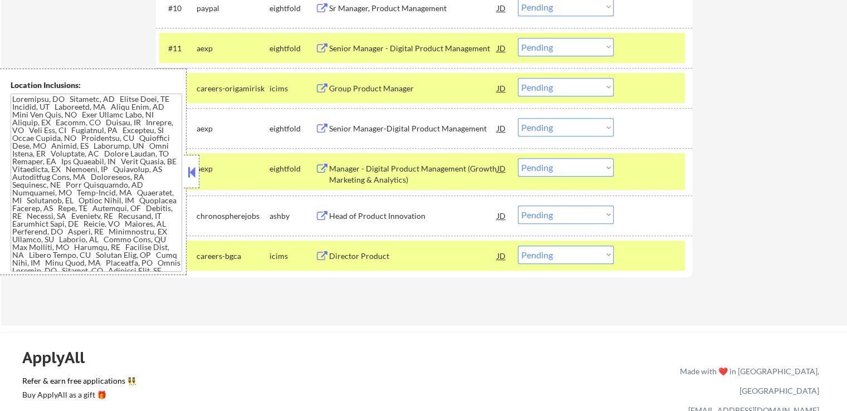
scroll to position [780, 0]
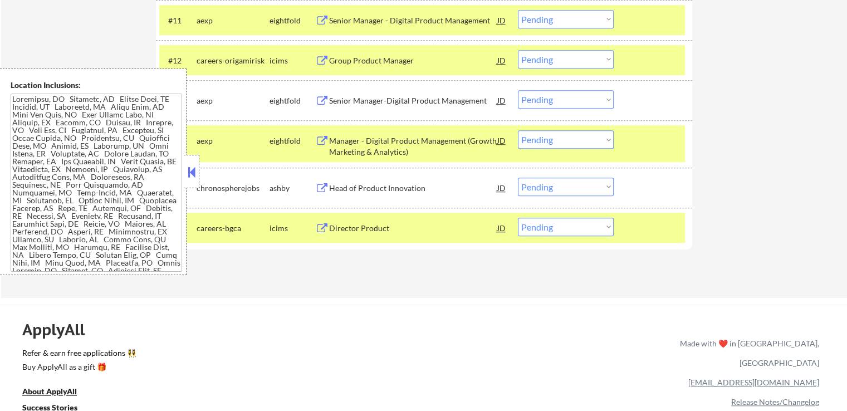
click at [316, 94] on div "Senior Manager-Digital Product Management JD" at bounding box center [411, 100] width 192 height 20
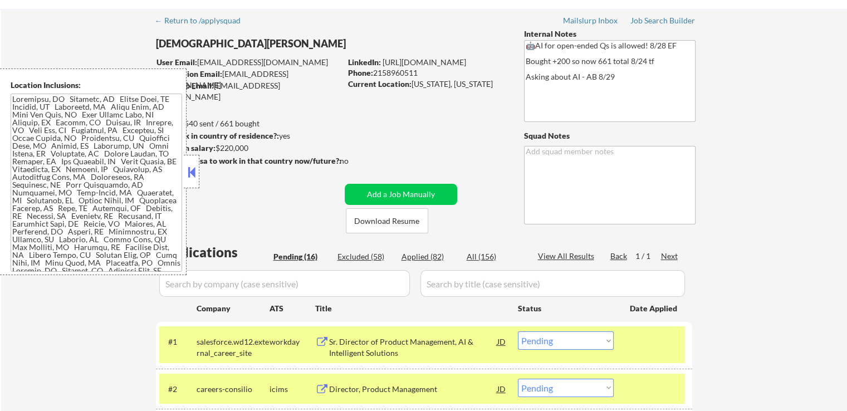
scroll to position [56, 0]
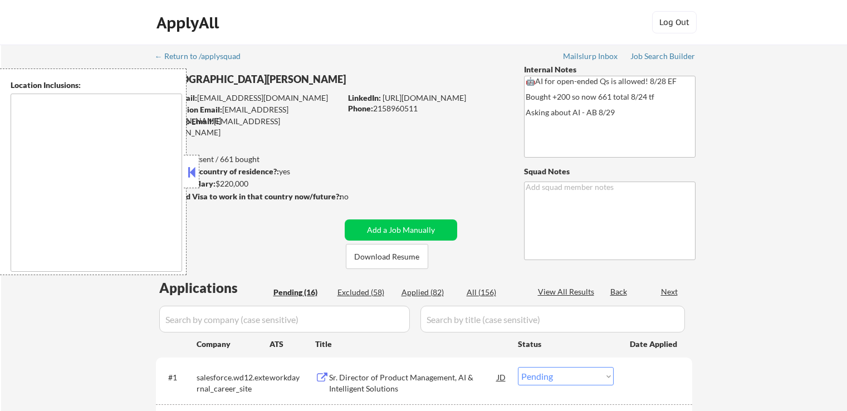
select select ""pending""
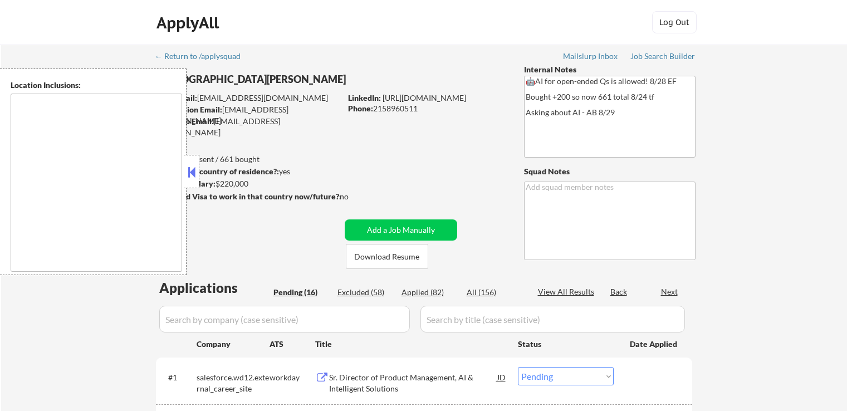
select select ""pending""
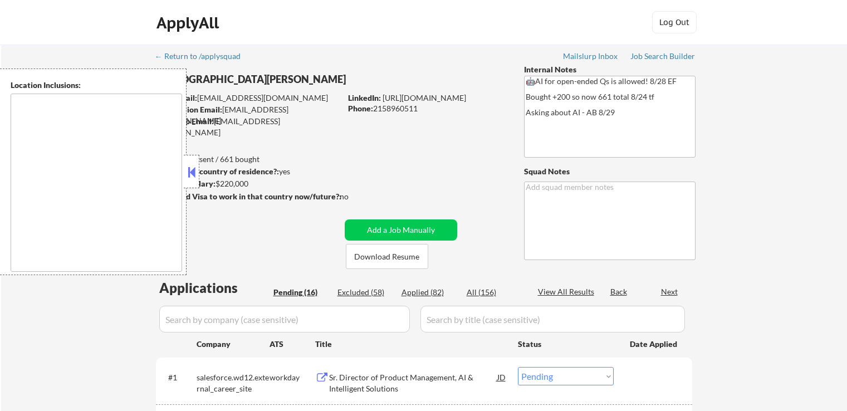
select select ""pending""
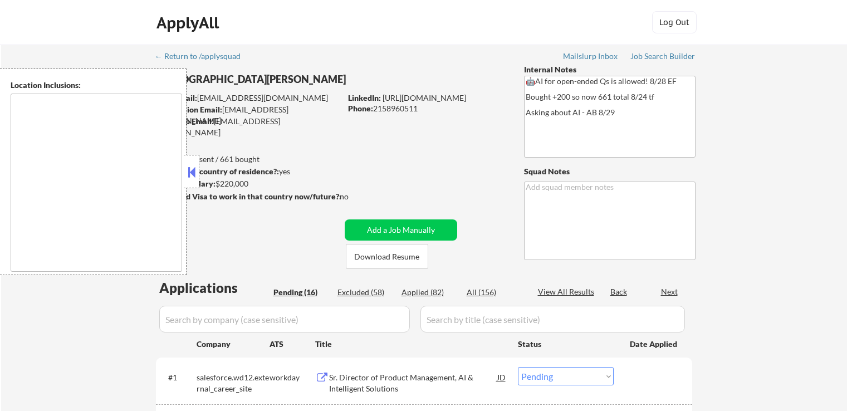
select select ""pending""
type textarea "[GEOGRAPHIC_DATA], [GEOGRAPHIC_DATA] [GEOGRAPHIC_DATA], [GEOGRAPHIC_DATA] [GEOG…"
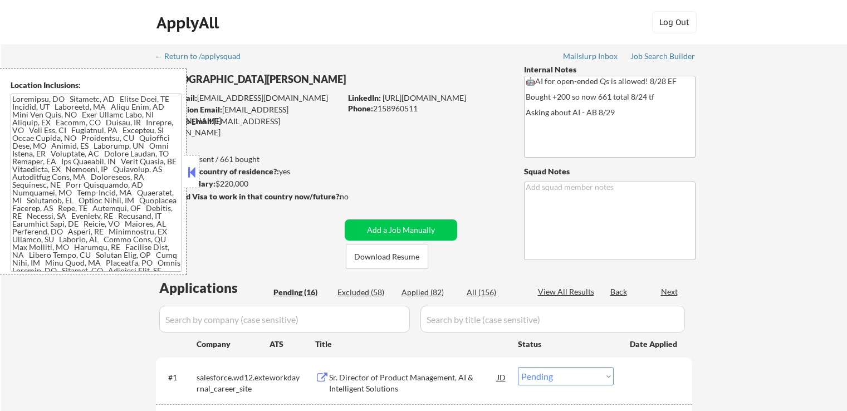
scroll to position [111, 0]
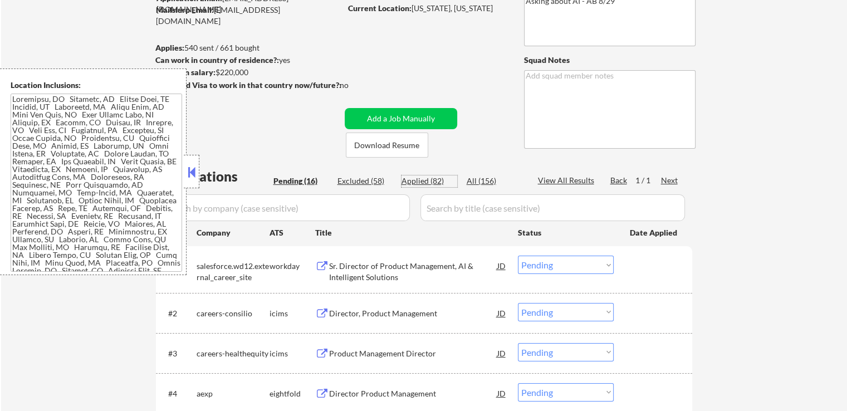
click at [420, 183] on div "Applied (82)" at bounding box center [430, 180] width 56 height 11
select select ""applied""
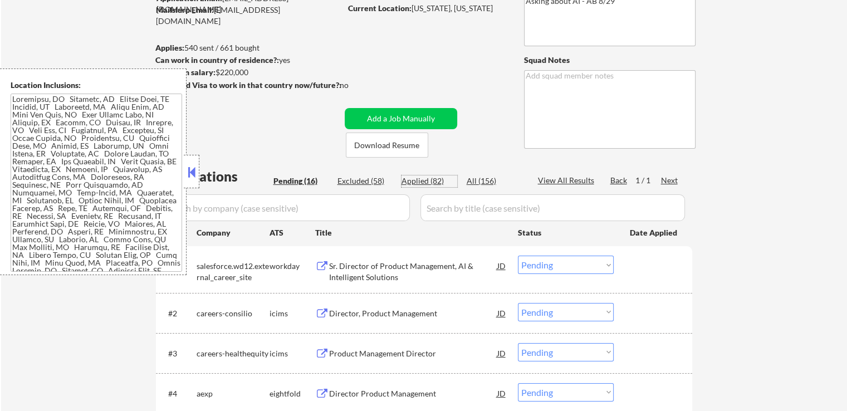
select select ""applied""
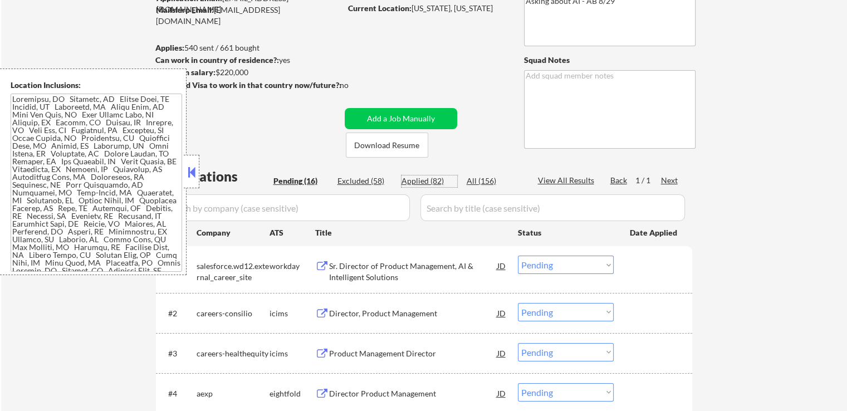
select select ""applied""
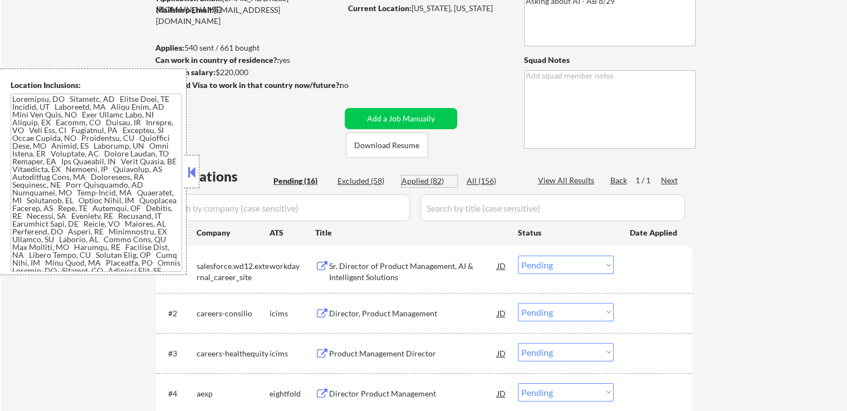
select select ""applied""
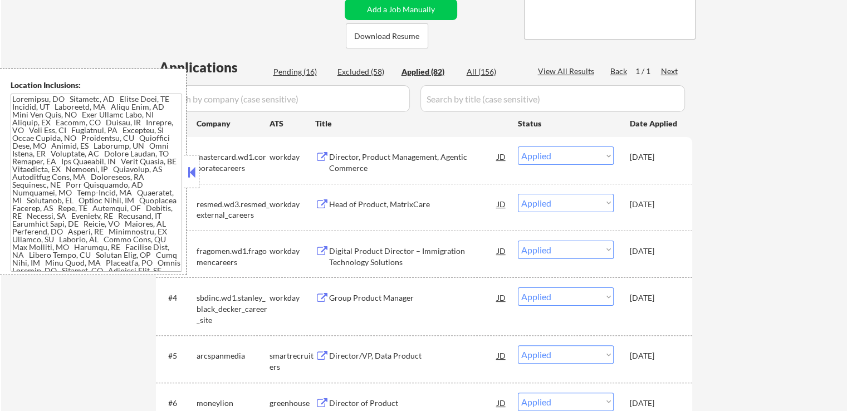
scroll to position [223, 0]
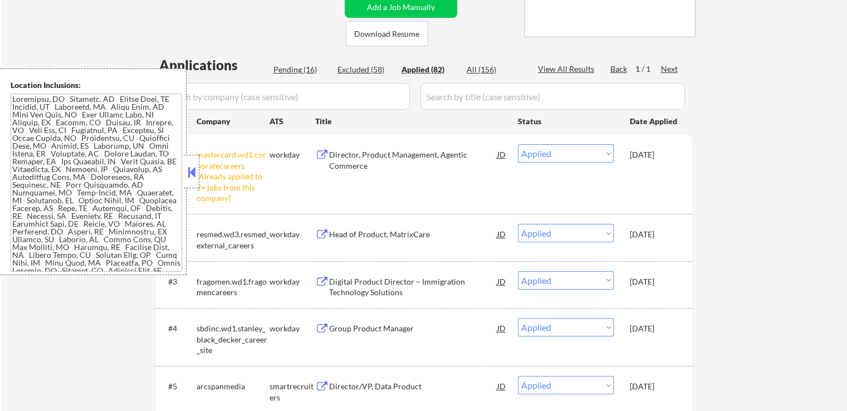
select select ""applied""
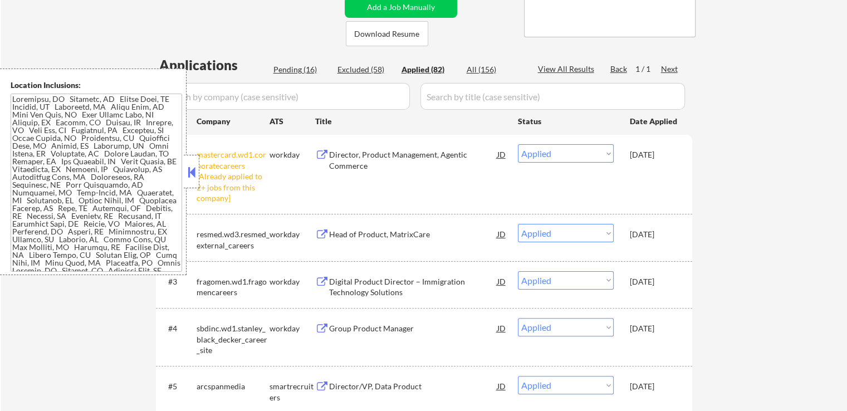
select select ""applied""
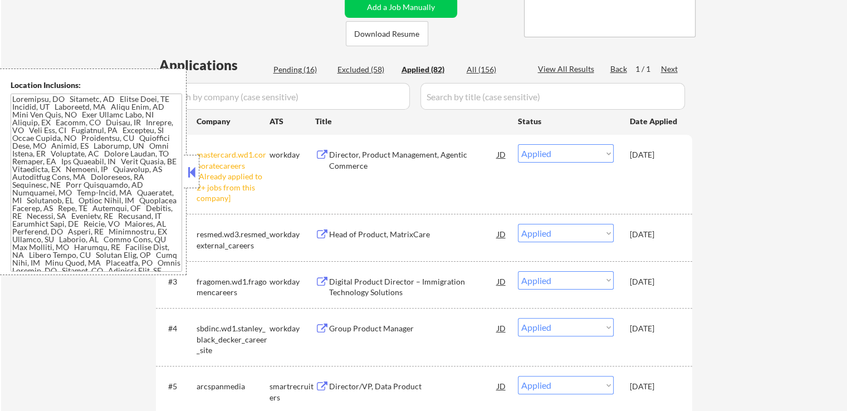
select select ""applied""
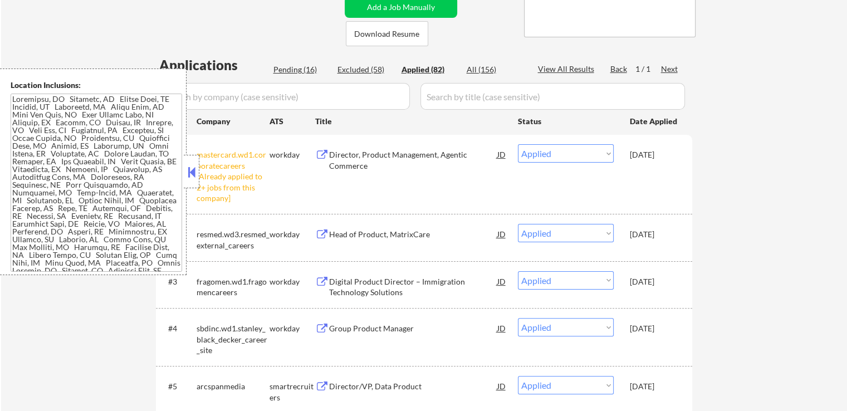
select select ""applied""
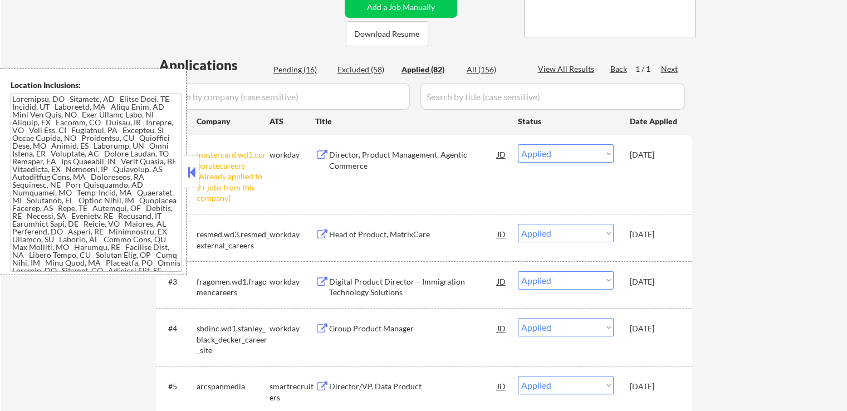
select select ""applied""
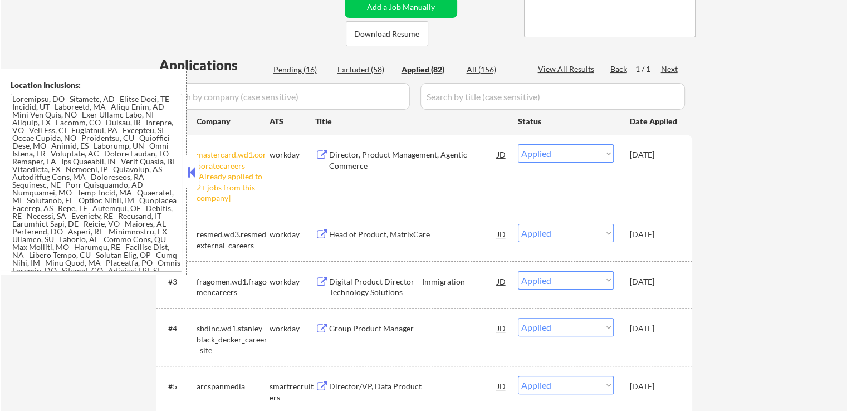
select select ""applied""
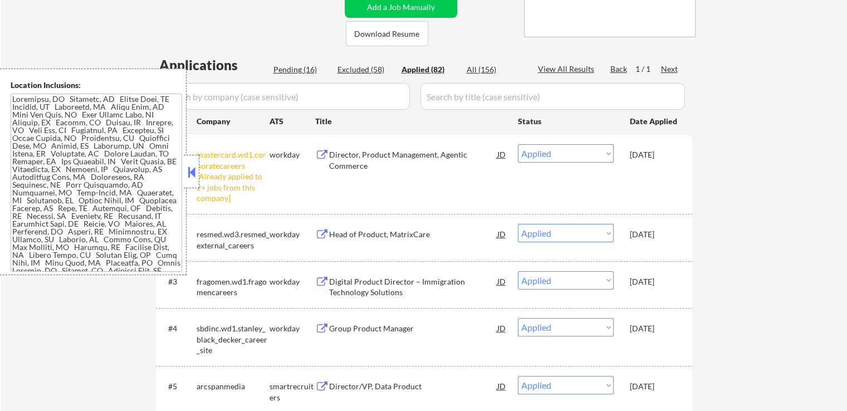
select select ""applied""
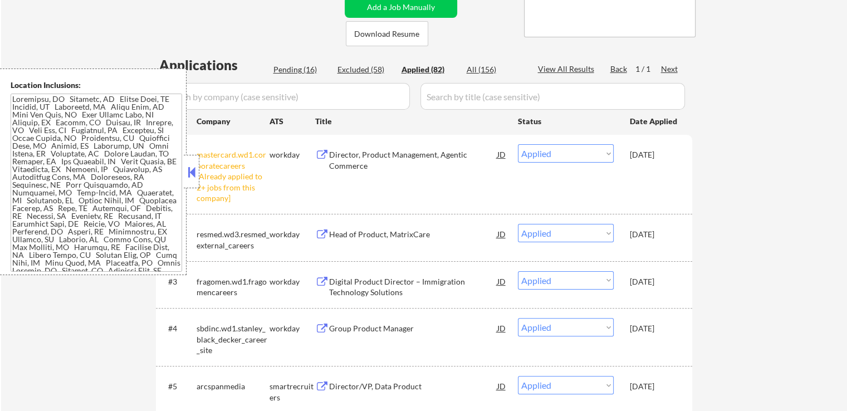
select select ""applied""
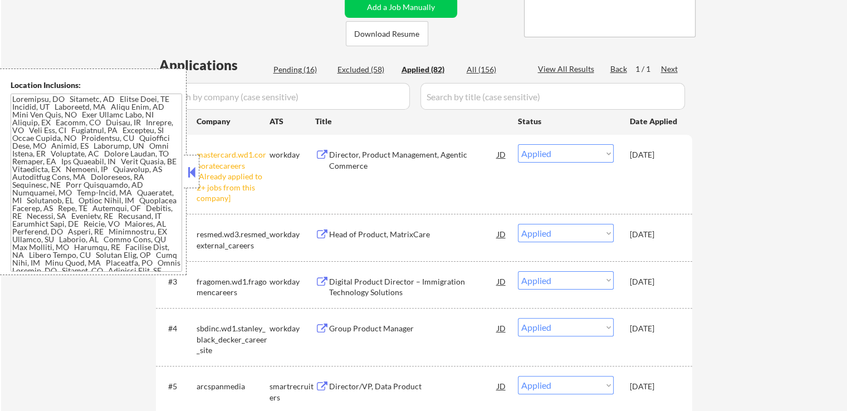
select select ""applied""
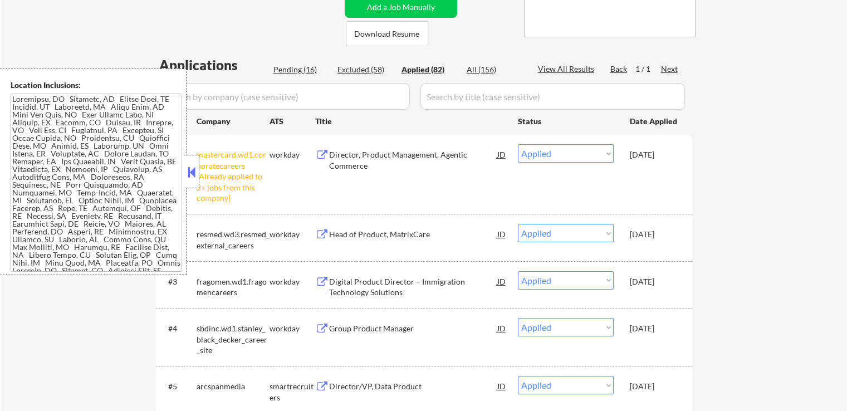
select select ""applied""
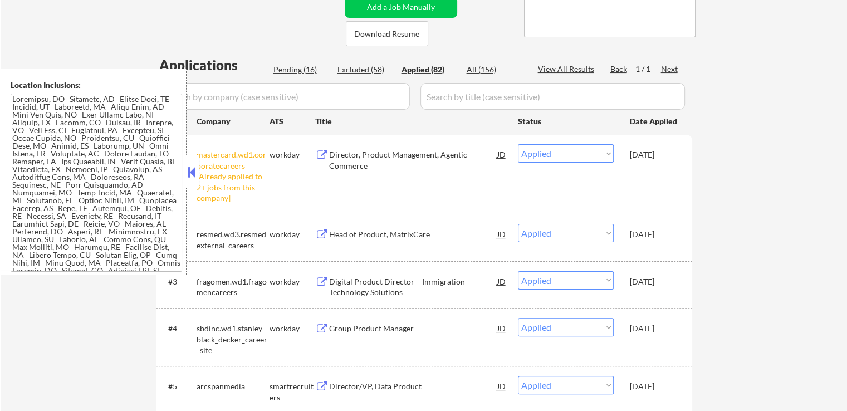
select select ""applied""
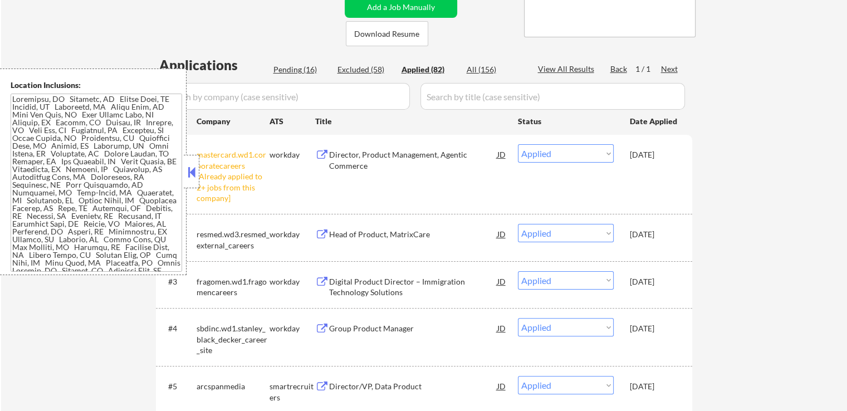
select select ""applied""
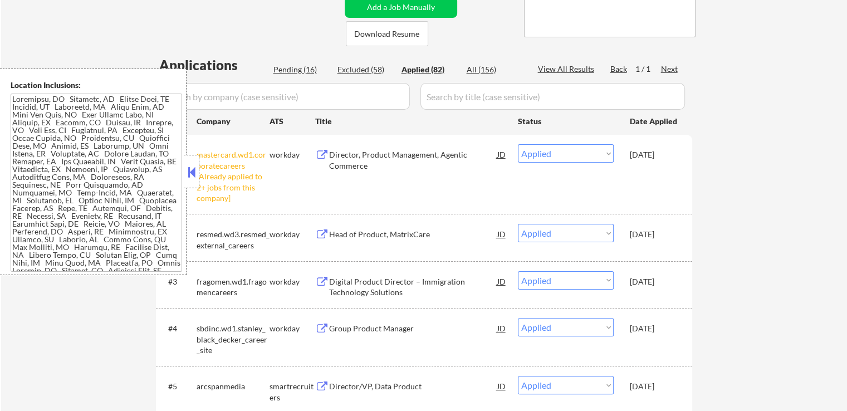
select select ""applied""
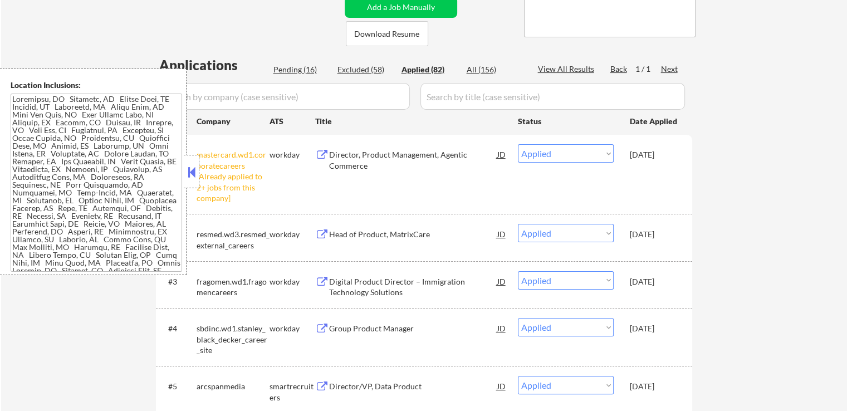
select select ""applied""
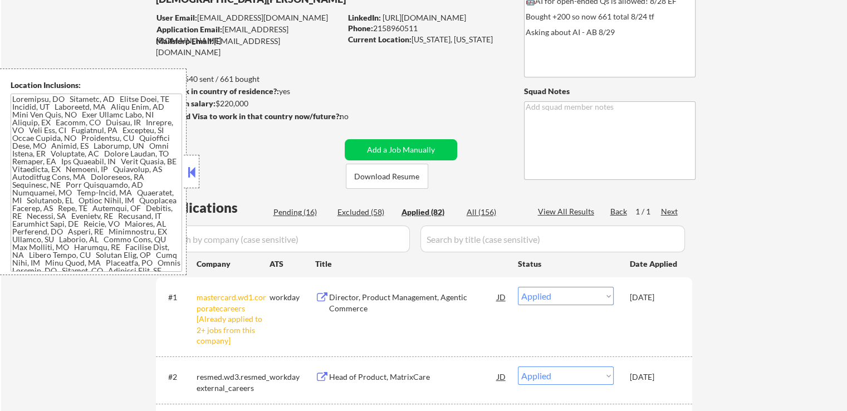
scroll to position [56, 0]
